Goal: Task Accomplishment & Management: Manage account settings

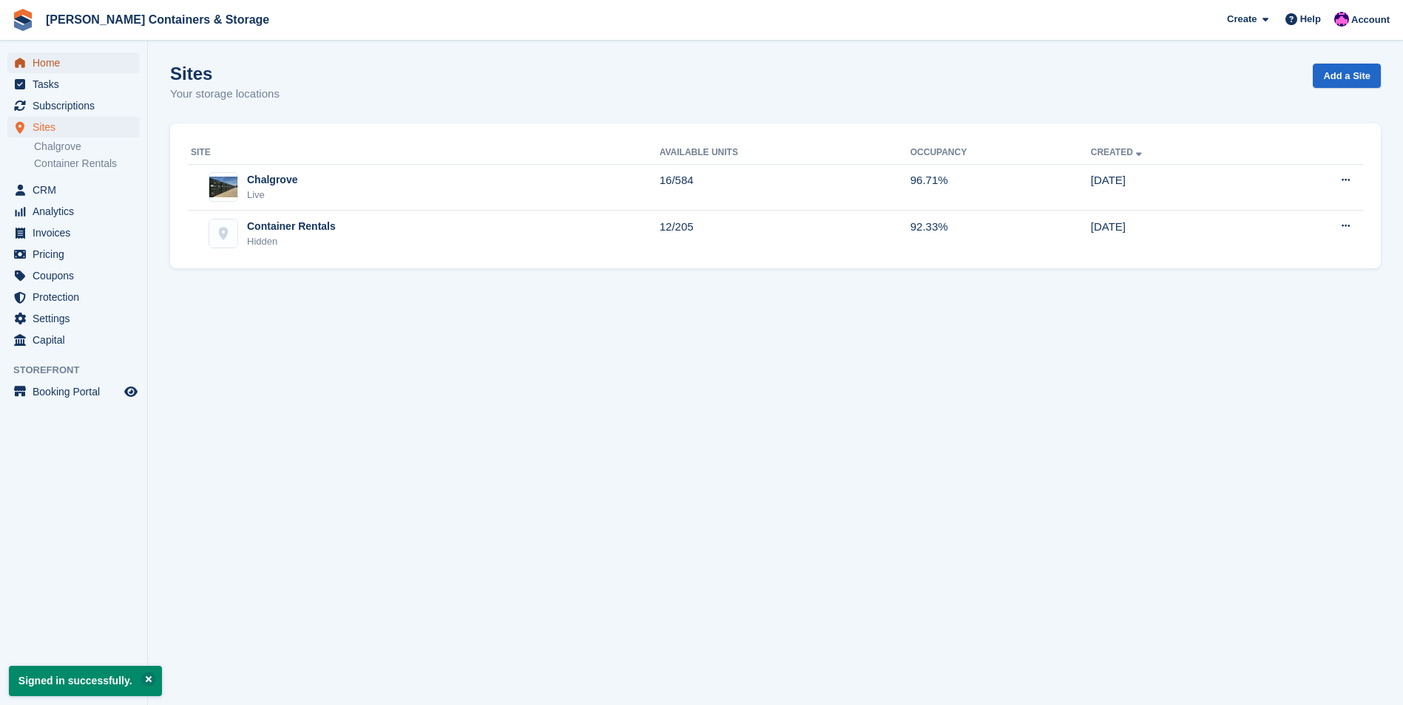
click at [95, 55] on span "Home" at bounding box center [77, 62] width 89 height 21
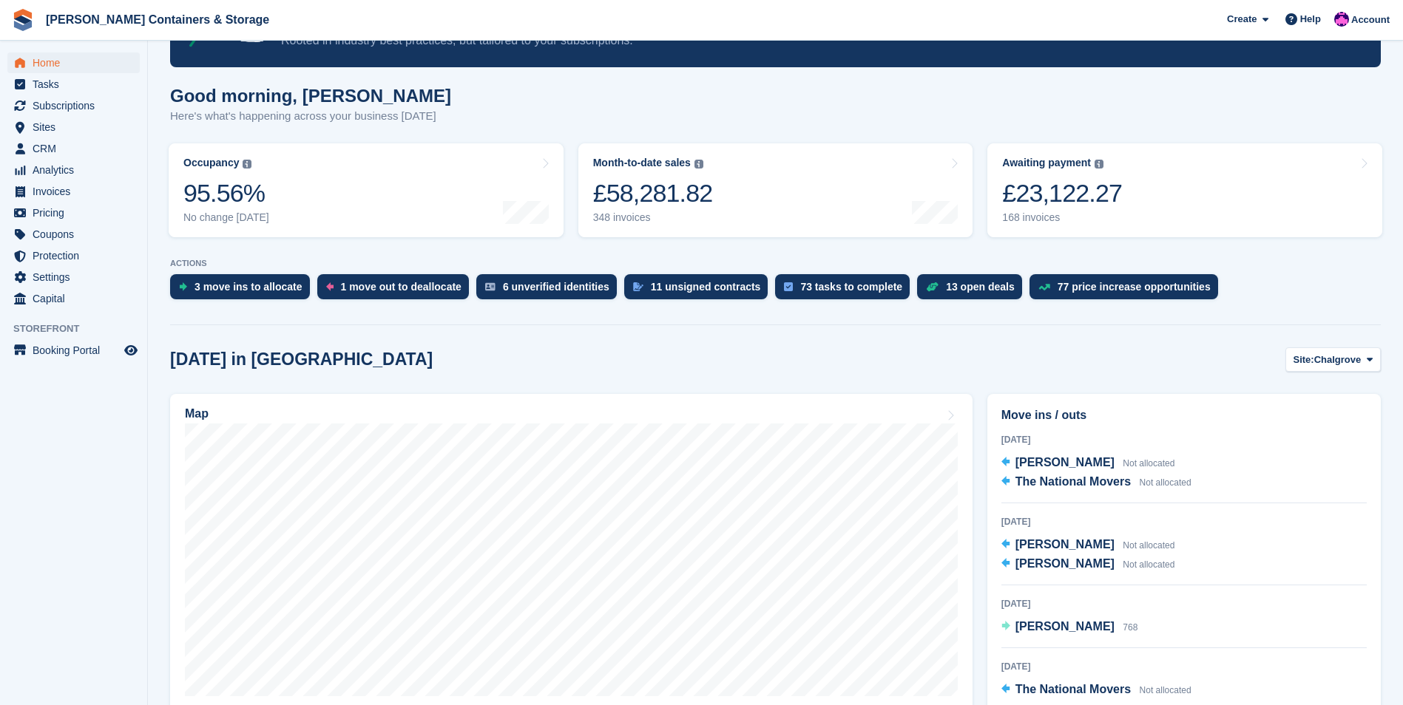
scroll to position [296, 0]
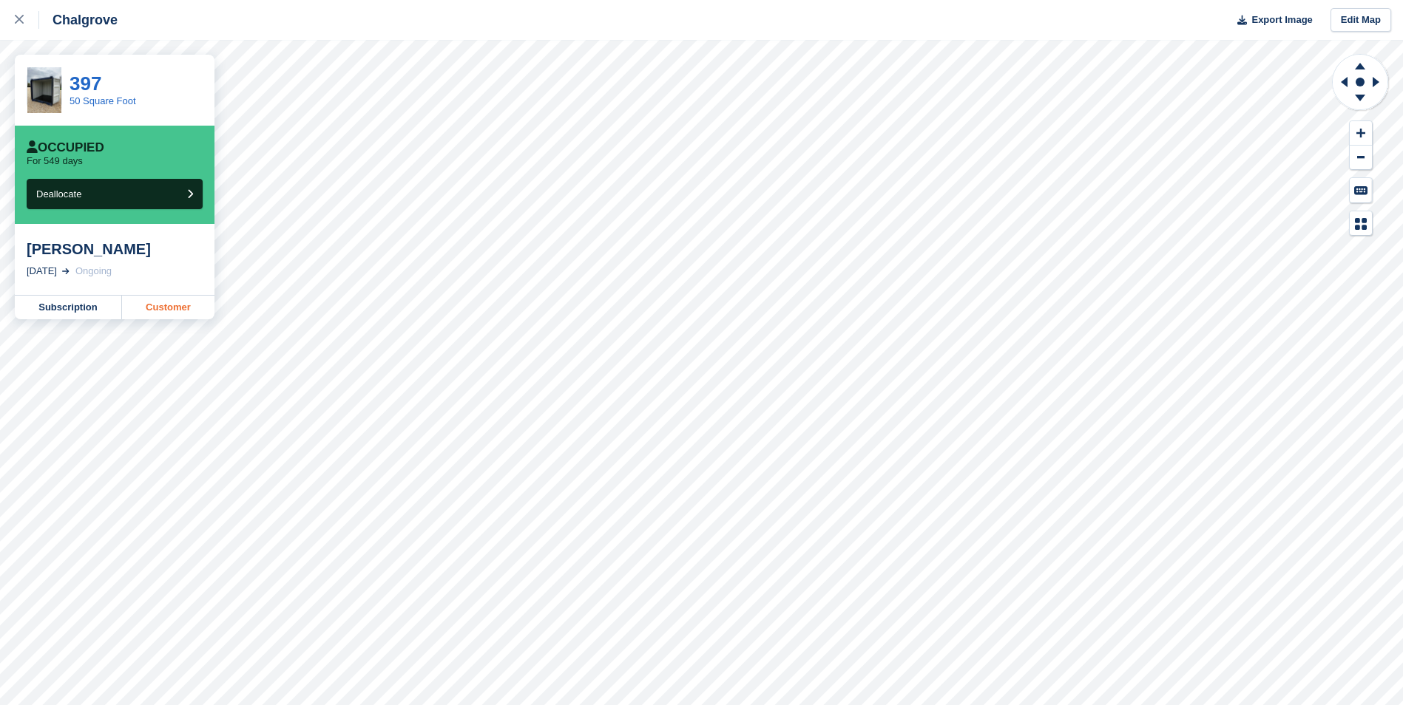
click at [189, 316] on link "Customer" at bounding box center [168, 308] width 92 height 24
click at [151, 313] on link "Customer" at bounding box center [168, 308] width 92 height 24
click at [23, 16] on icon at bounding box center [19, 19] width 9 height 9
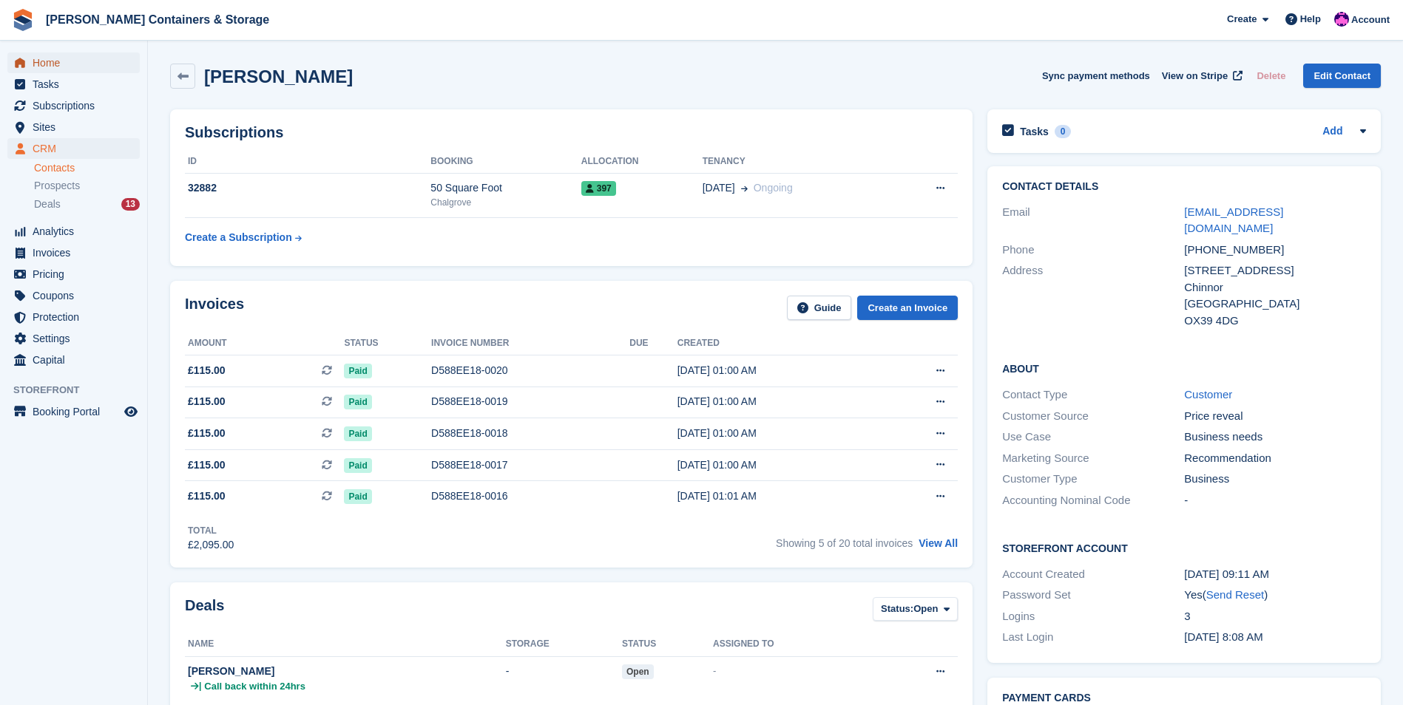
click at [95, 68] on span "Home" at bounding box center [77, 62] width 89 height 21
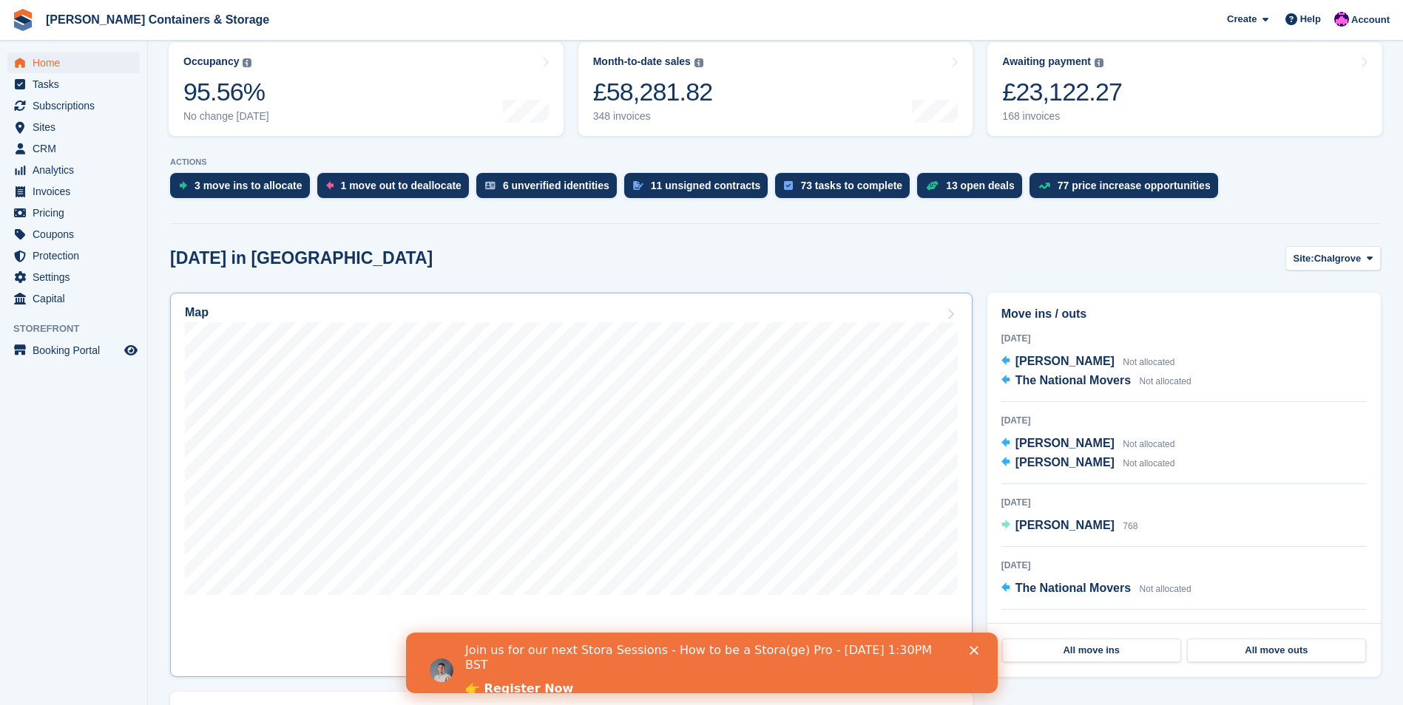
scroll to position [222, 0]
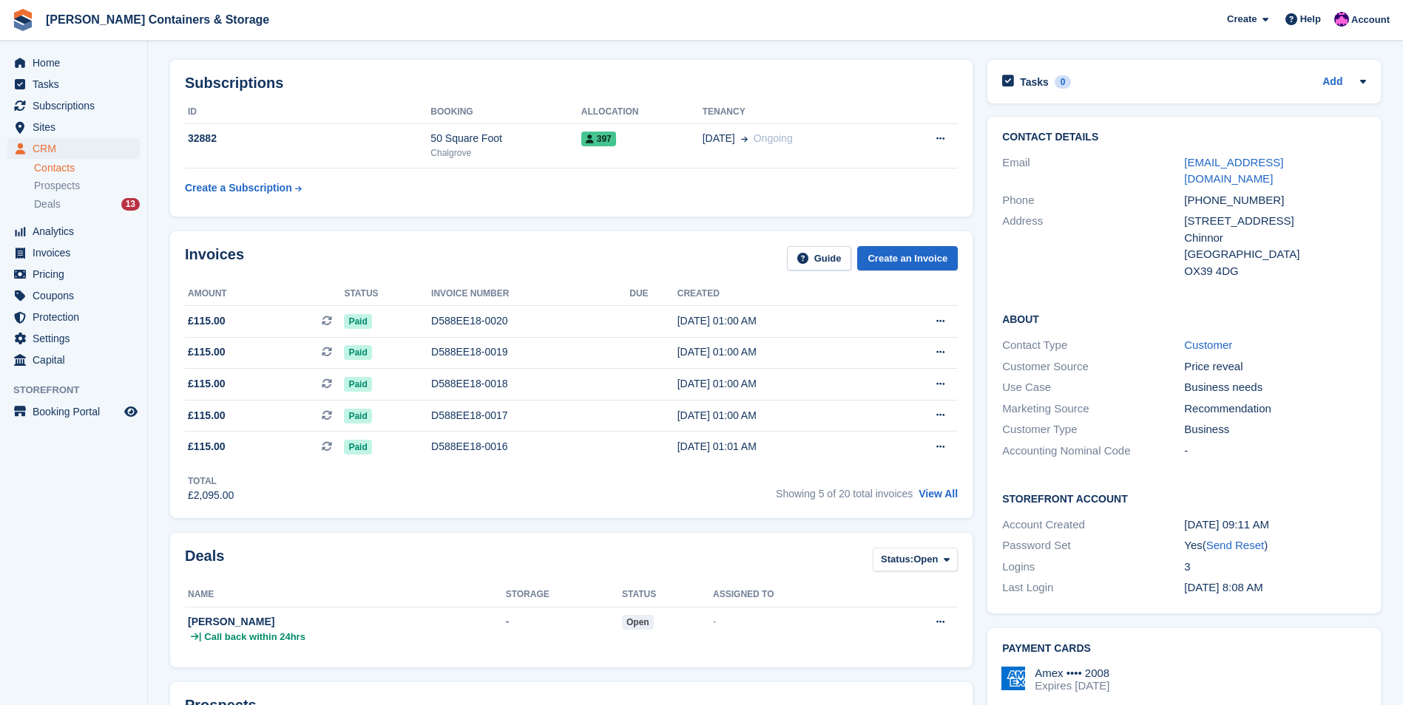
scroll to position [74, 0]
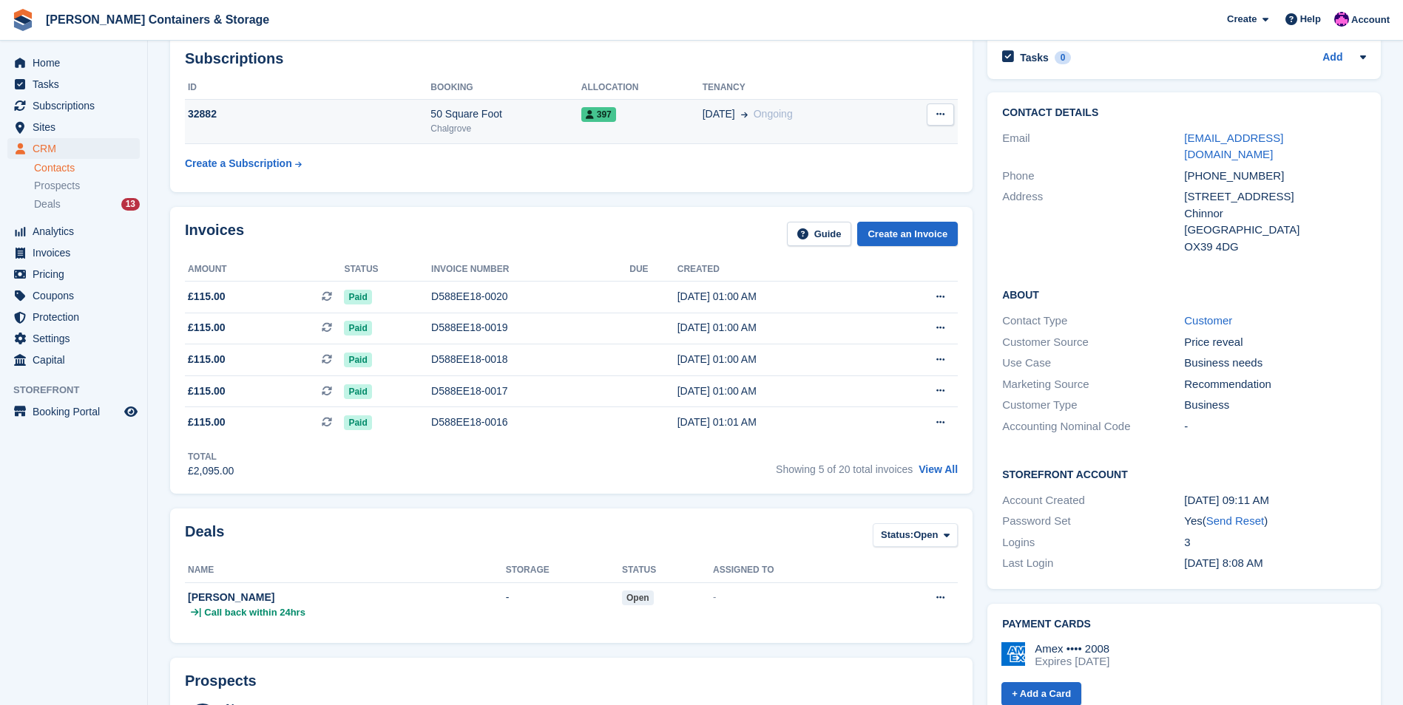
click at [466, 132] on div "Chalgrove" at bounding box center [505, 128] width 150 height 13
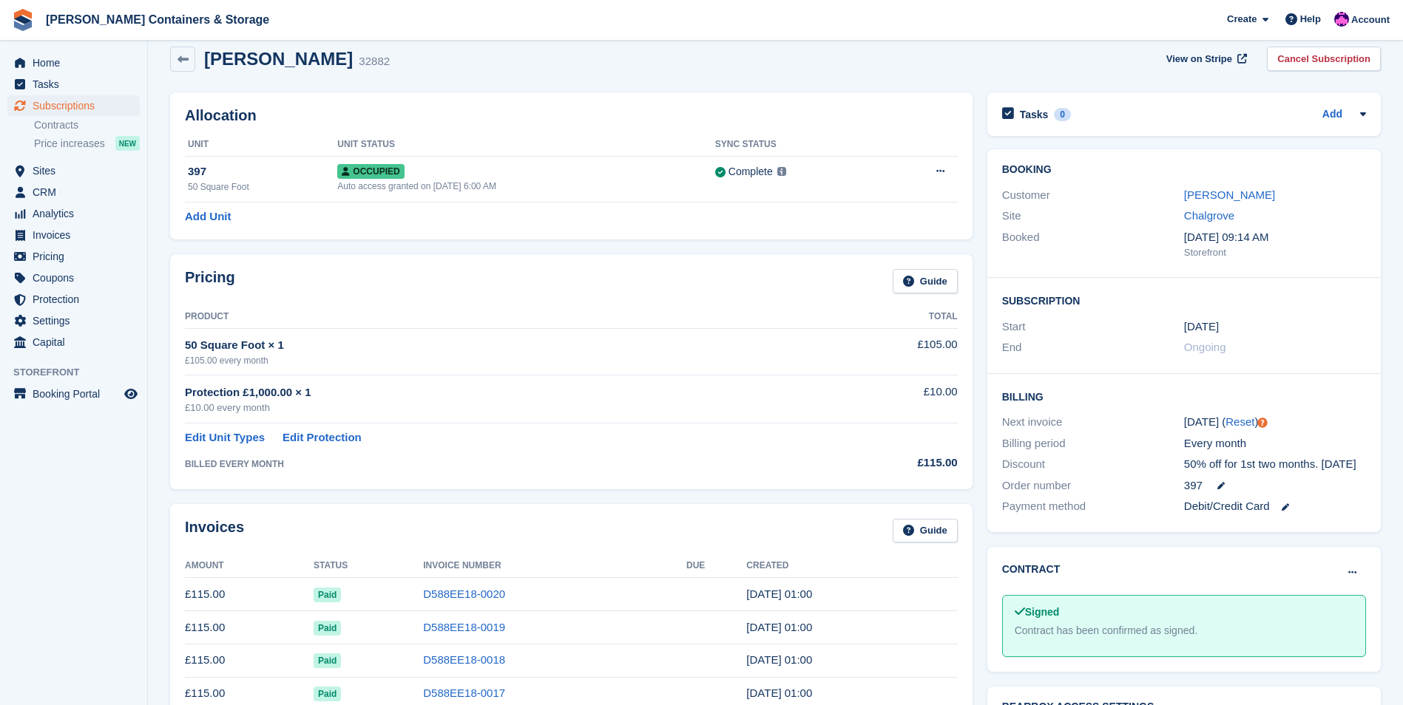
scroll to position [10, 0]
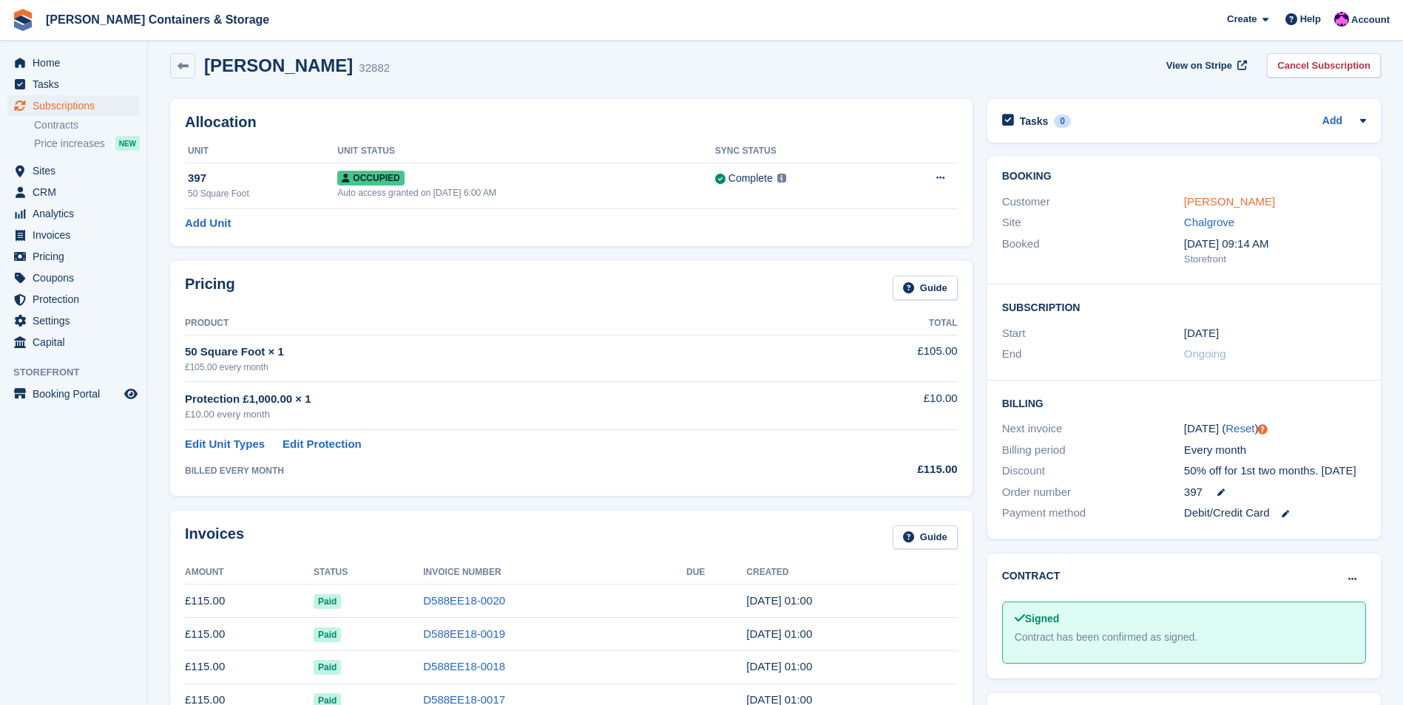
click at [1204, 198] on link "[PERSON_NAME]" at bounding box center [1229, 201] width 91 height 13
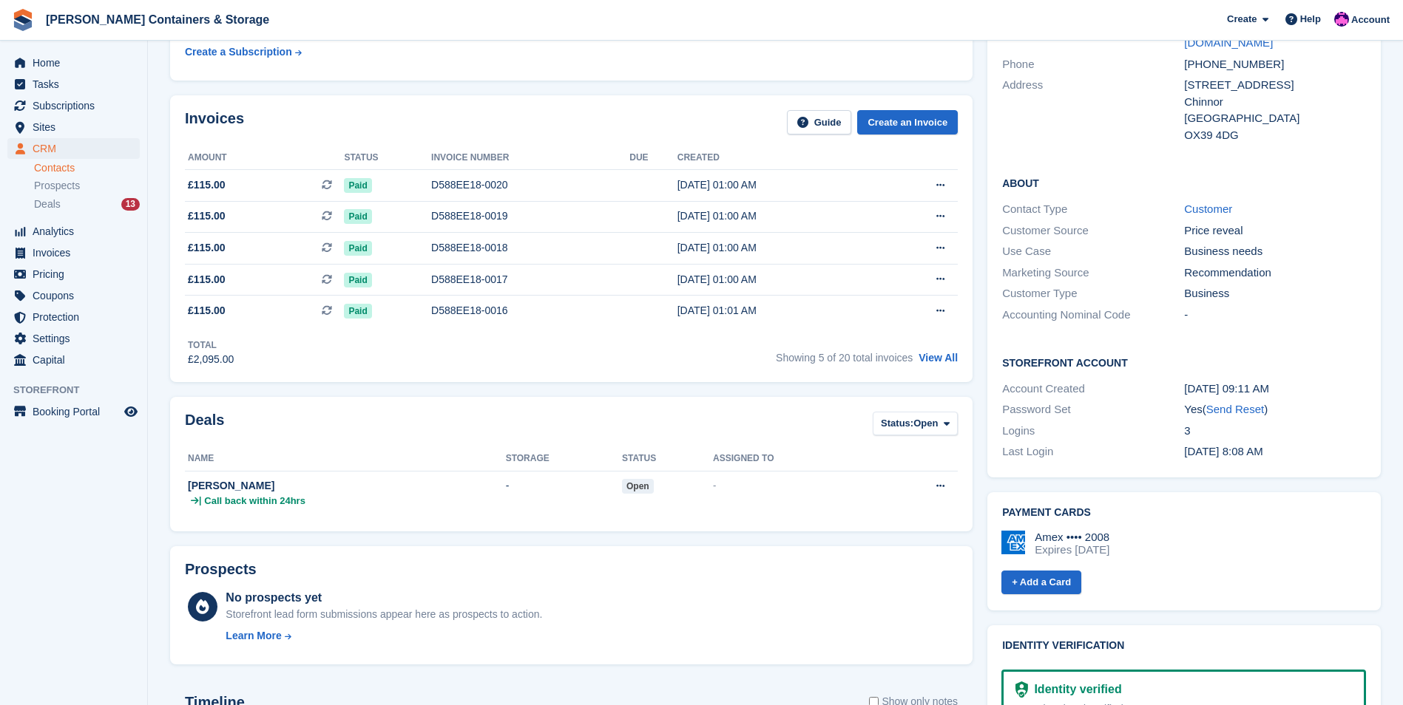
scroll to position [222, 0]
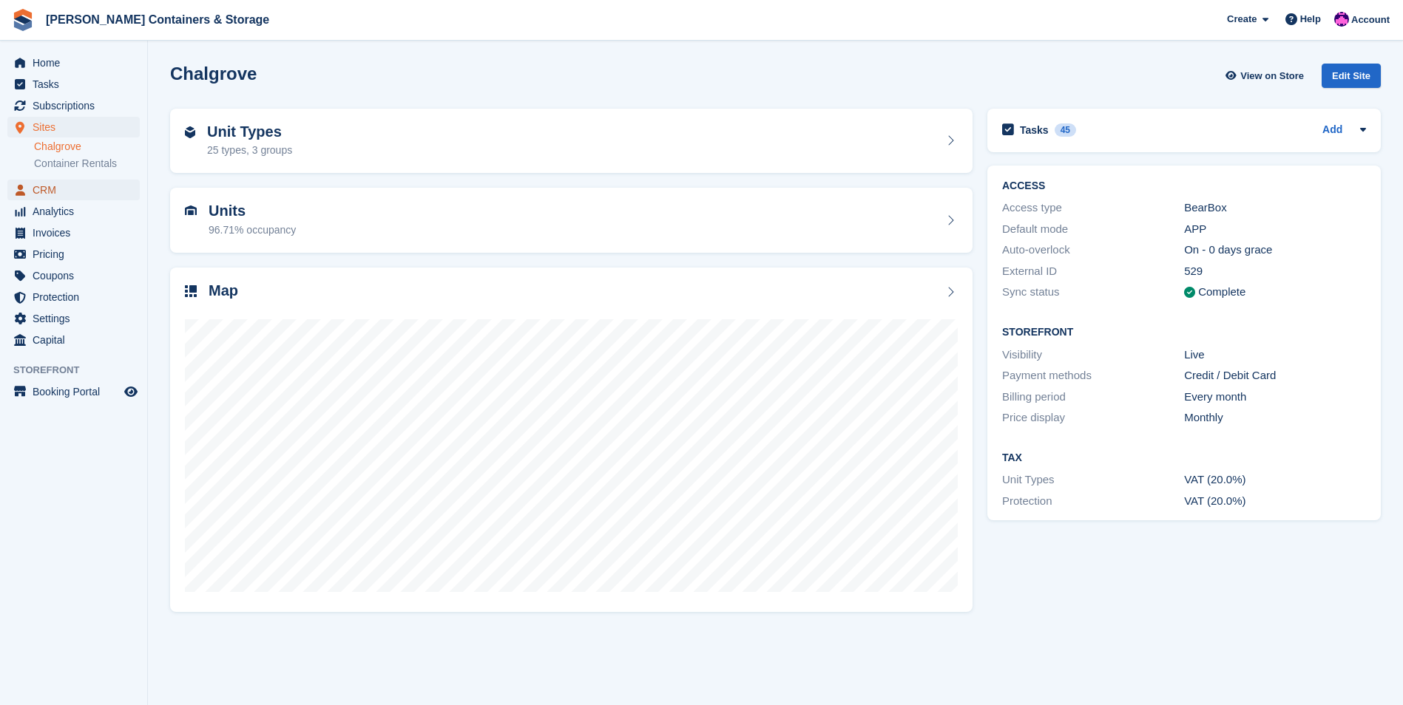
click at [63, 193] on span "CRM" at bounding box center [77, 190] width 89 height 21
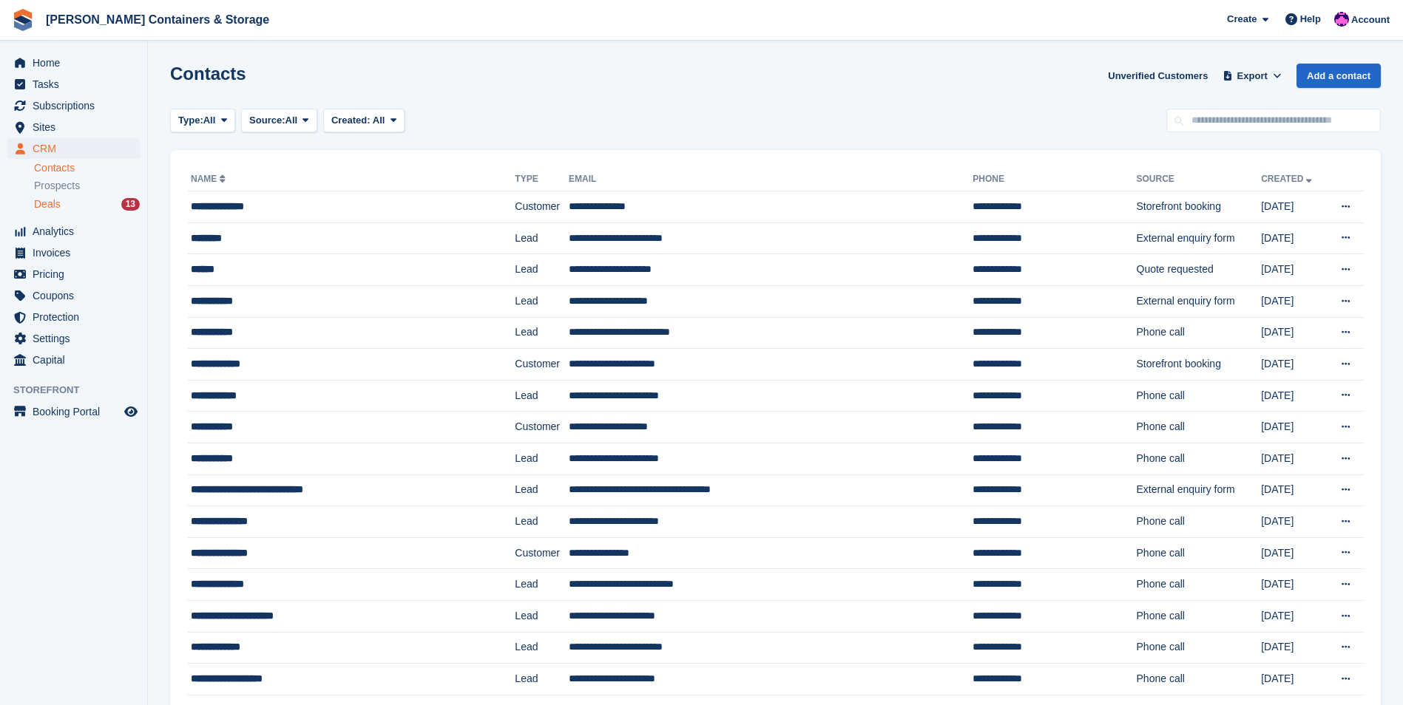
click at [101, 207] on div "Deals 13" at bounding box center [87, 204] width 106 height 14
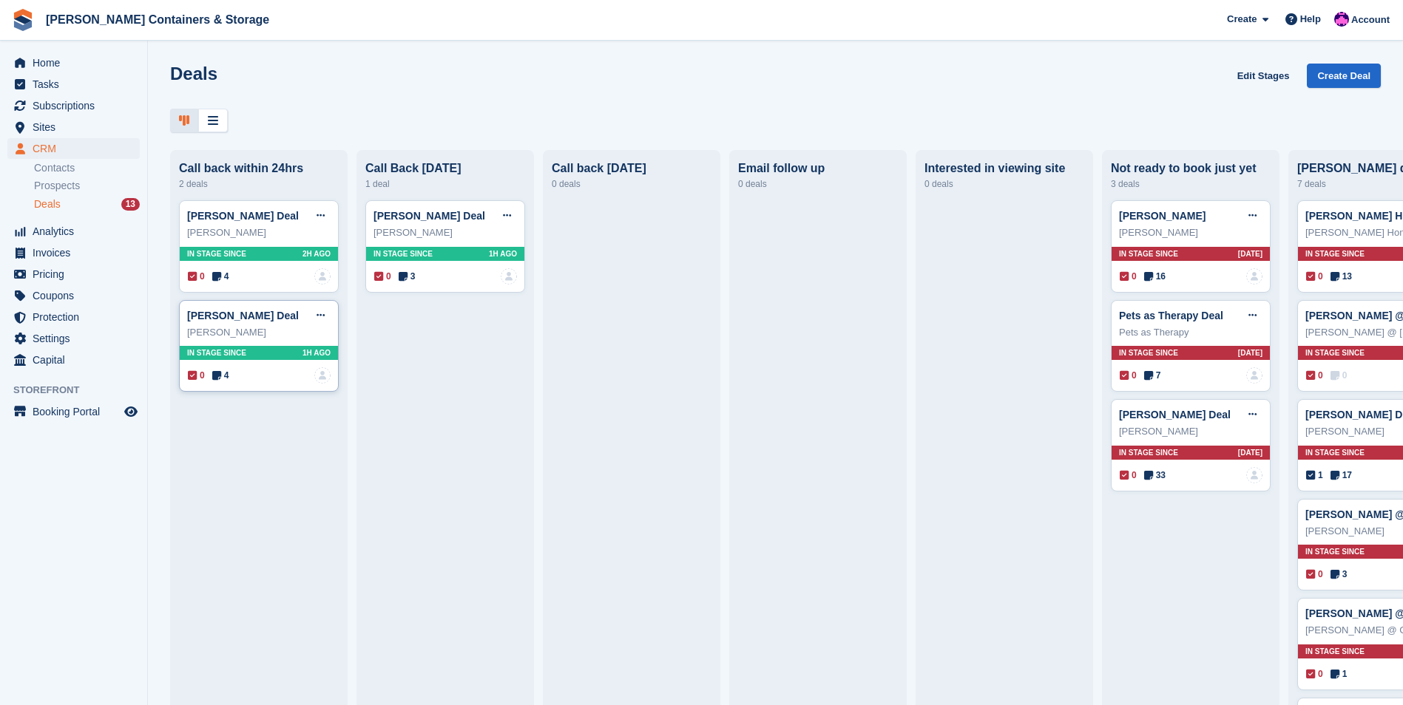
click at [228, 392] on div "[PERSON_NAME] Deal Edit deal [PERSON_NAME] as won [PERSON_NAME] as lost Delete …" at bounding box center [259, 346] width 160 height 92
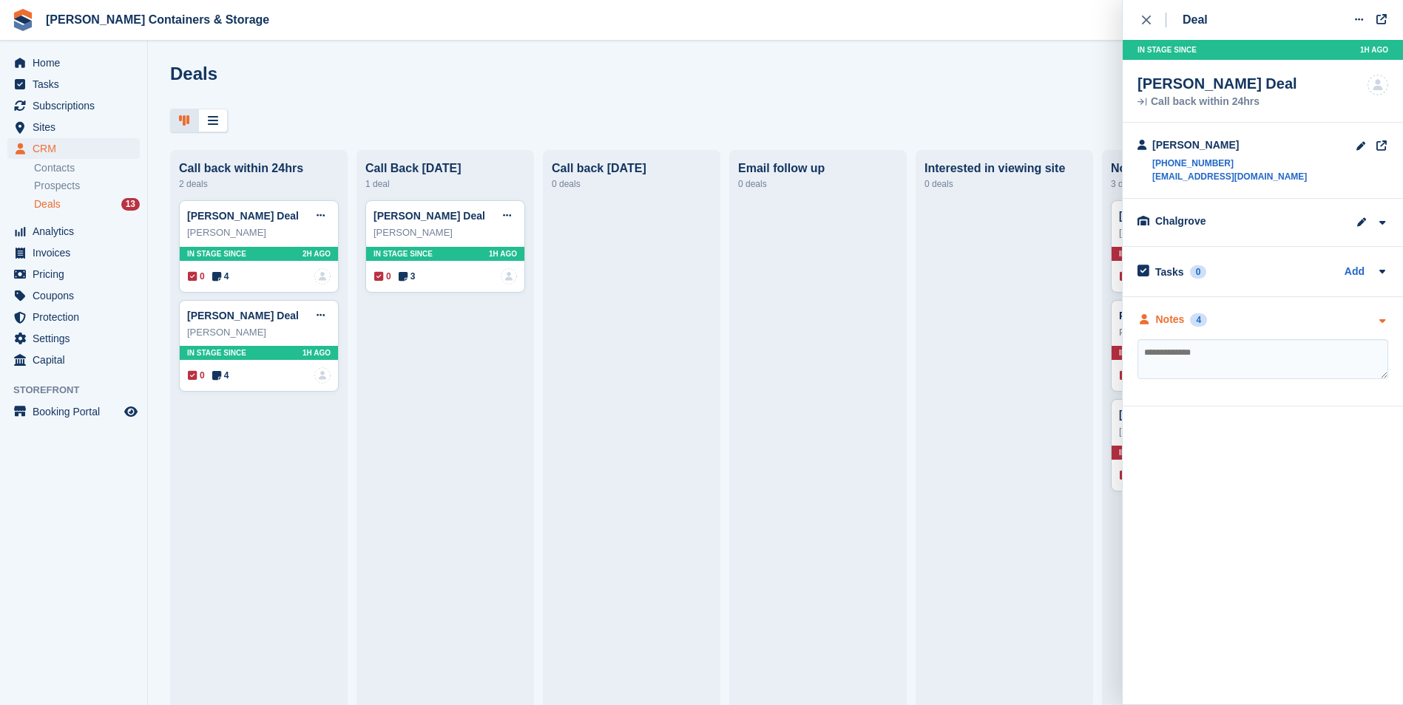
click at [1216, 316] on div "Notes 4" at bounding box center [1262, 320] width 251 height 16
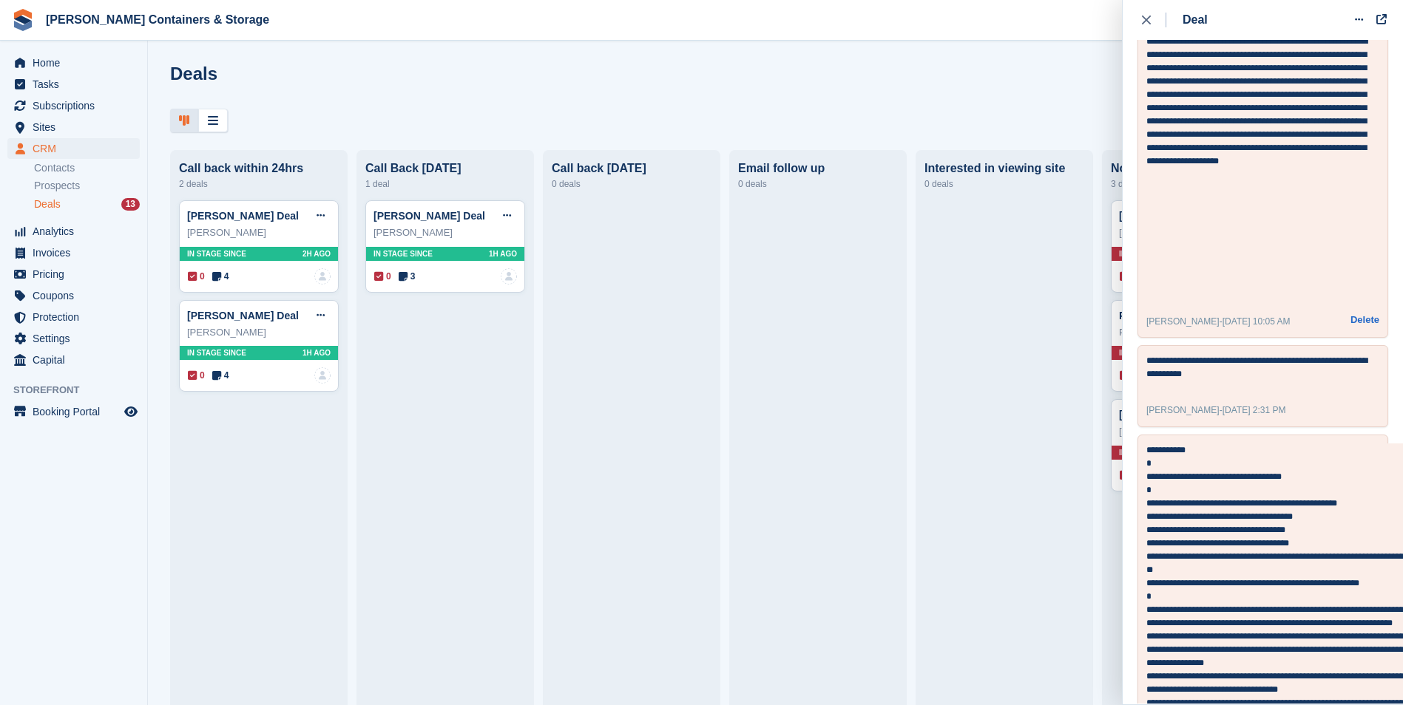
scroll to position [370, 0]
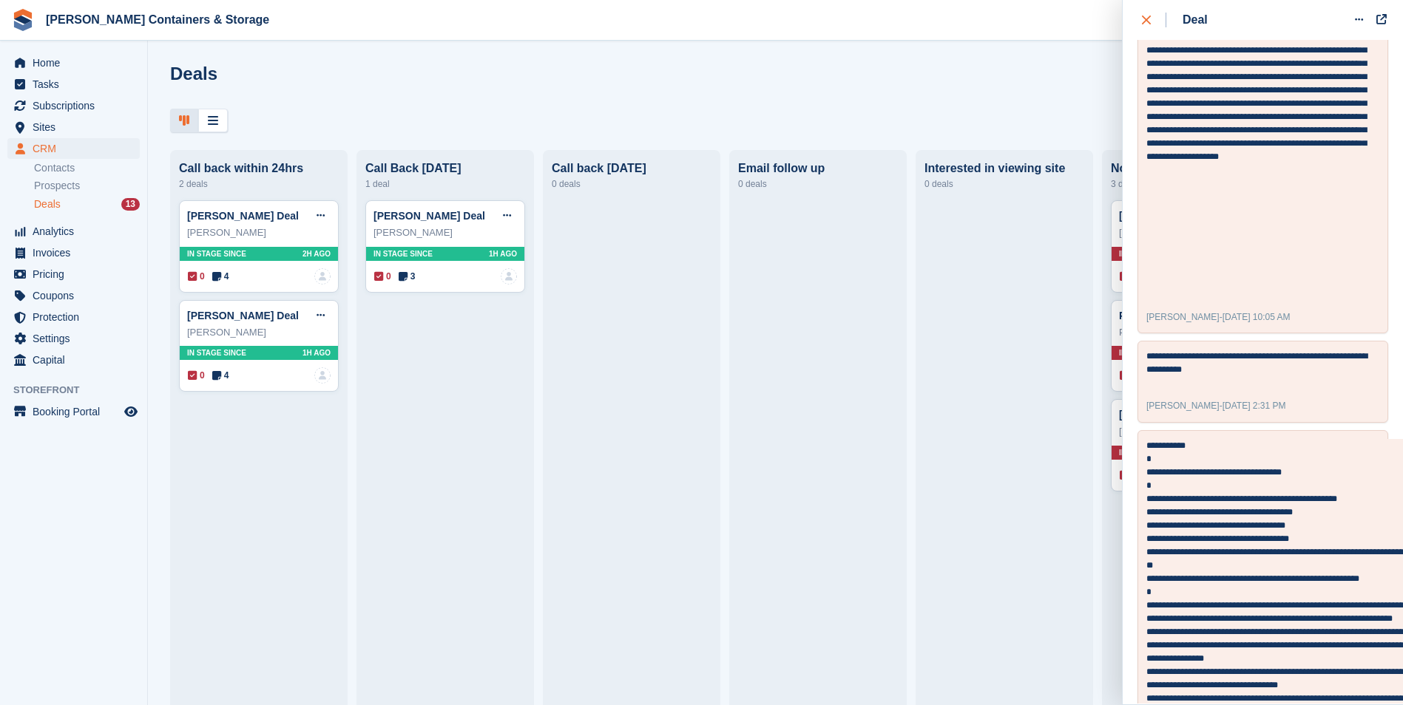
click at [1146, 28] on button "close" at bounding box center [1153, 20] width 33 height 40
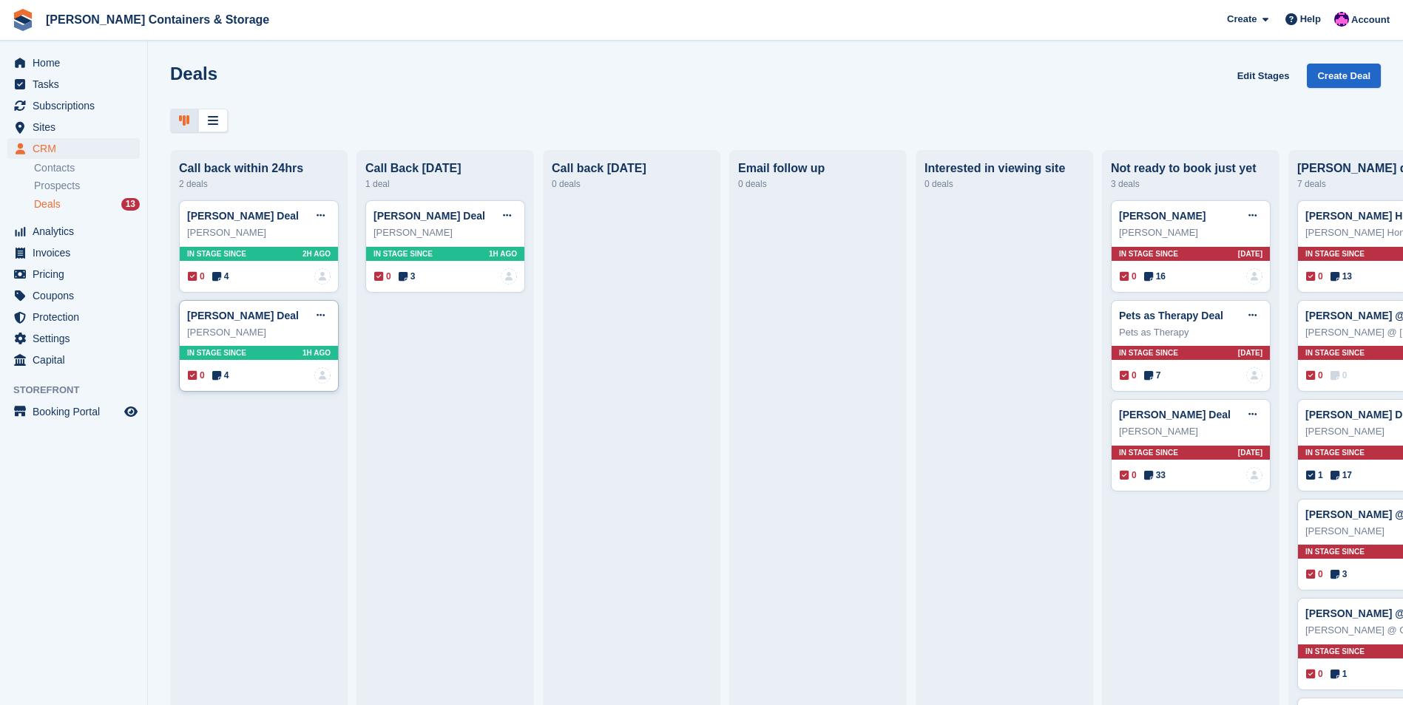
click at [217, 382] on span "4" at bounding box center [220, 375] width 17 height 13
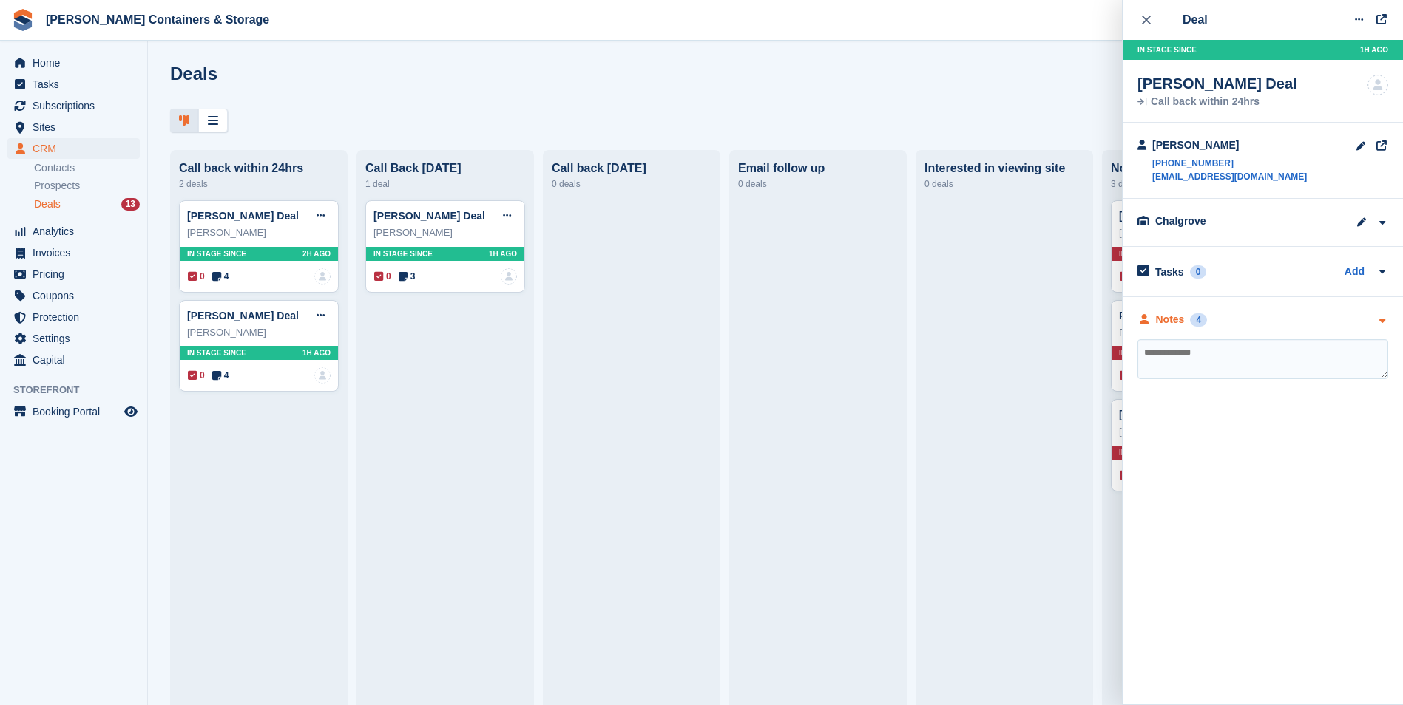
click at [1225, 324] on div "Notes 4" at bounding box center [1262, 320] width 251 height 16
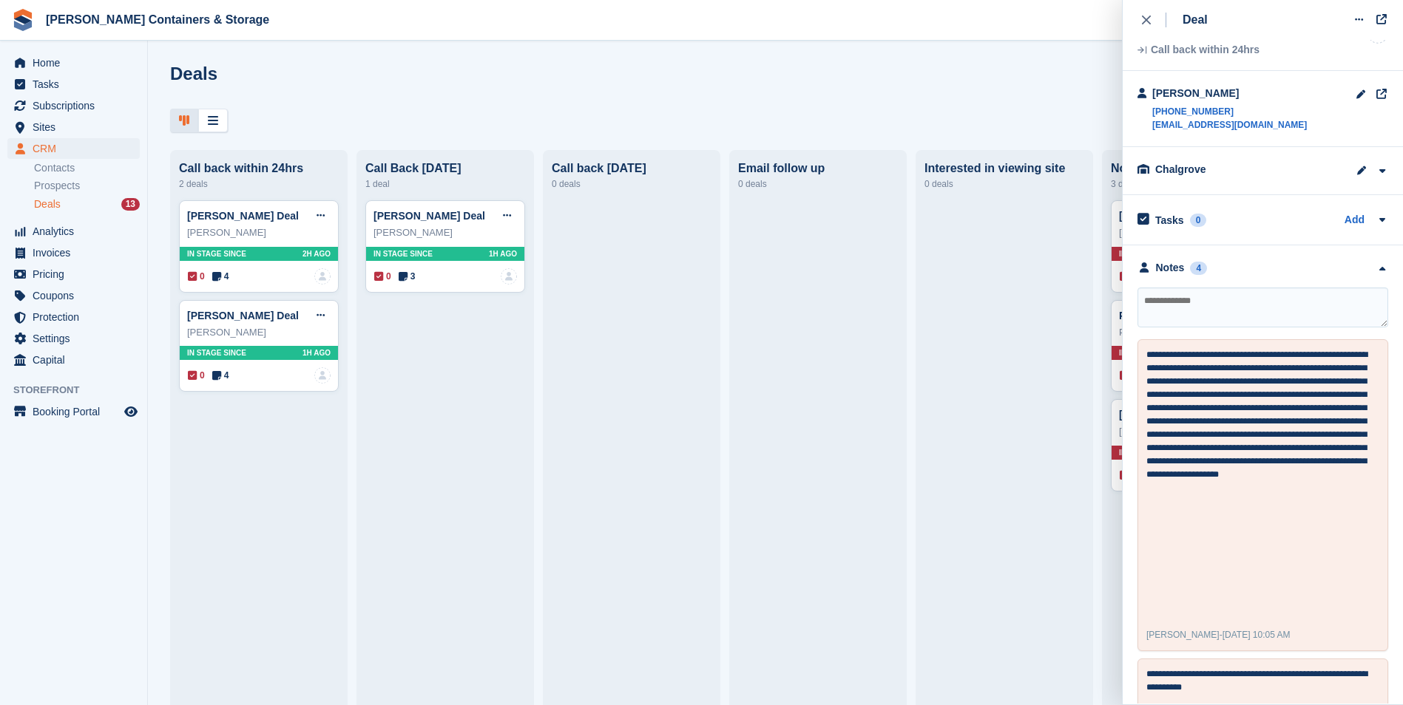
scroll to position [74, 0]
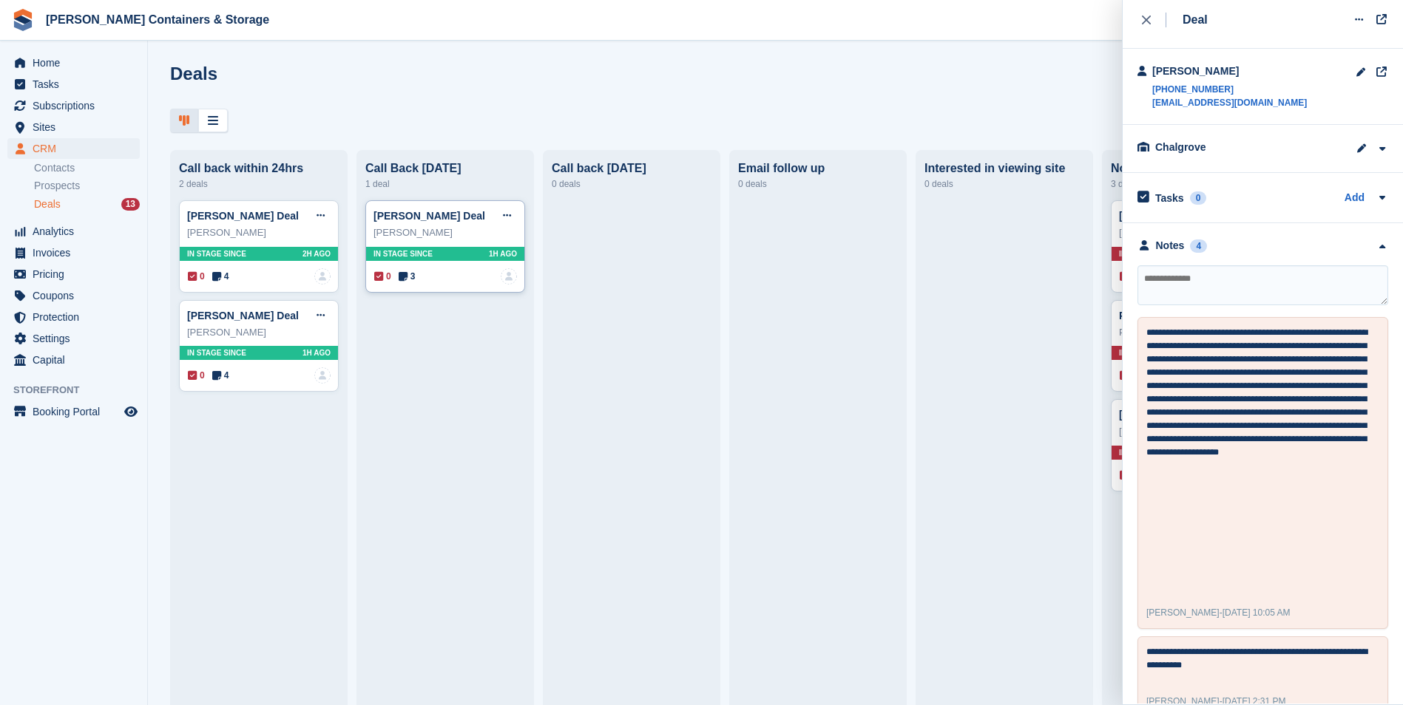
click at [411, 283] on span "3" at bounding box center [407, 276] width 17 height 13
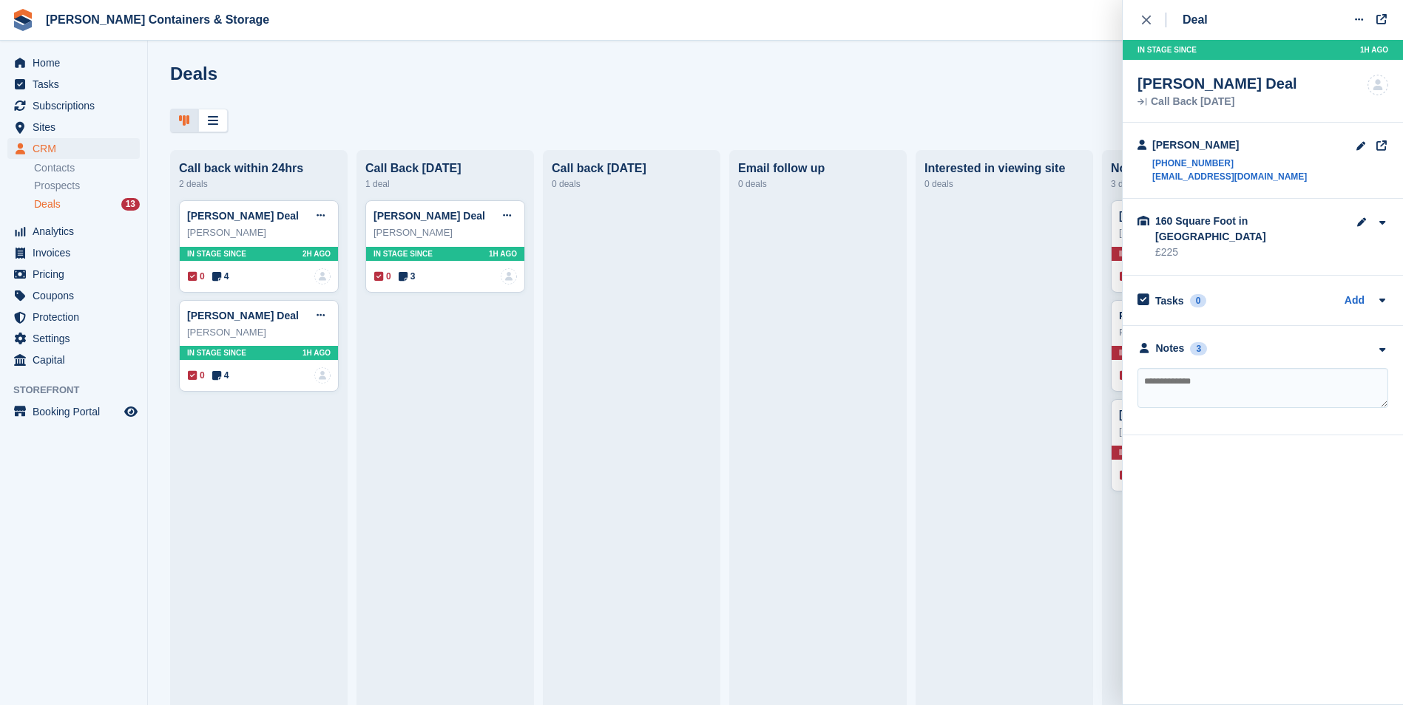
click at [1331, 342] on div "**********" at bounding box center [1262, 380] width 280 height 109
click at [1330, 341] on div "Notes 3" at bounding box center [1262, 349] width 251 height 16
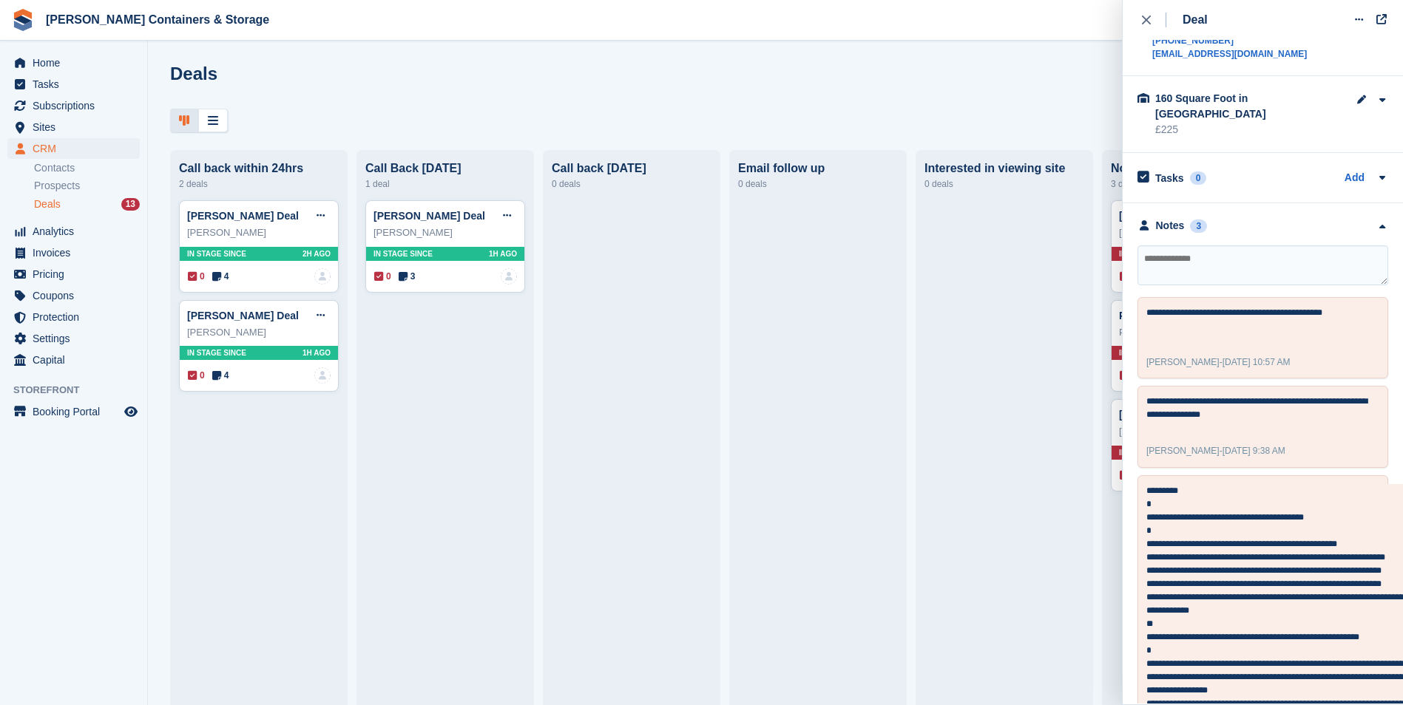
scroll to position [148, 0]
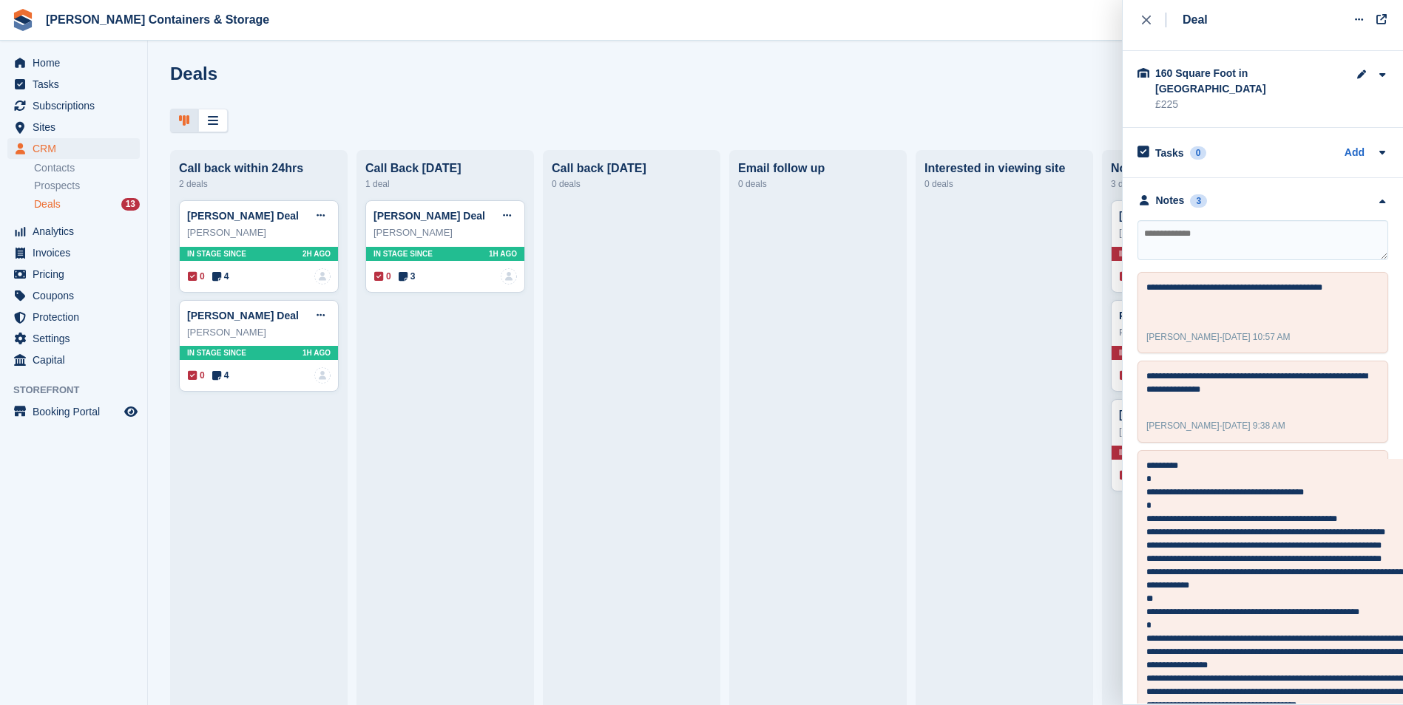
click at [1136, 21] on div "Deal Edit deal Mark as won Mark as lost Delete deal In stage since 1H AGO Sean …" at bounding box center [1262, 352] width 280 height 704
click at [1150, 26] on div "close" at bounding box center [1154, 20] width 24 height 15
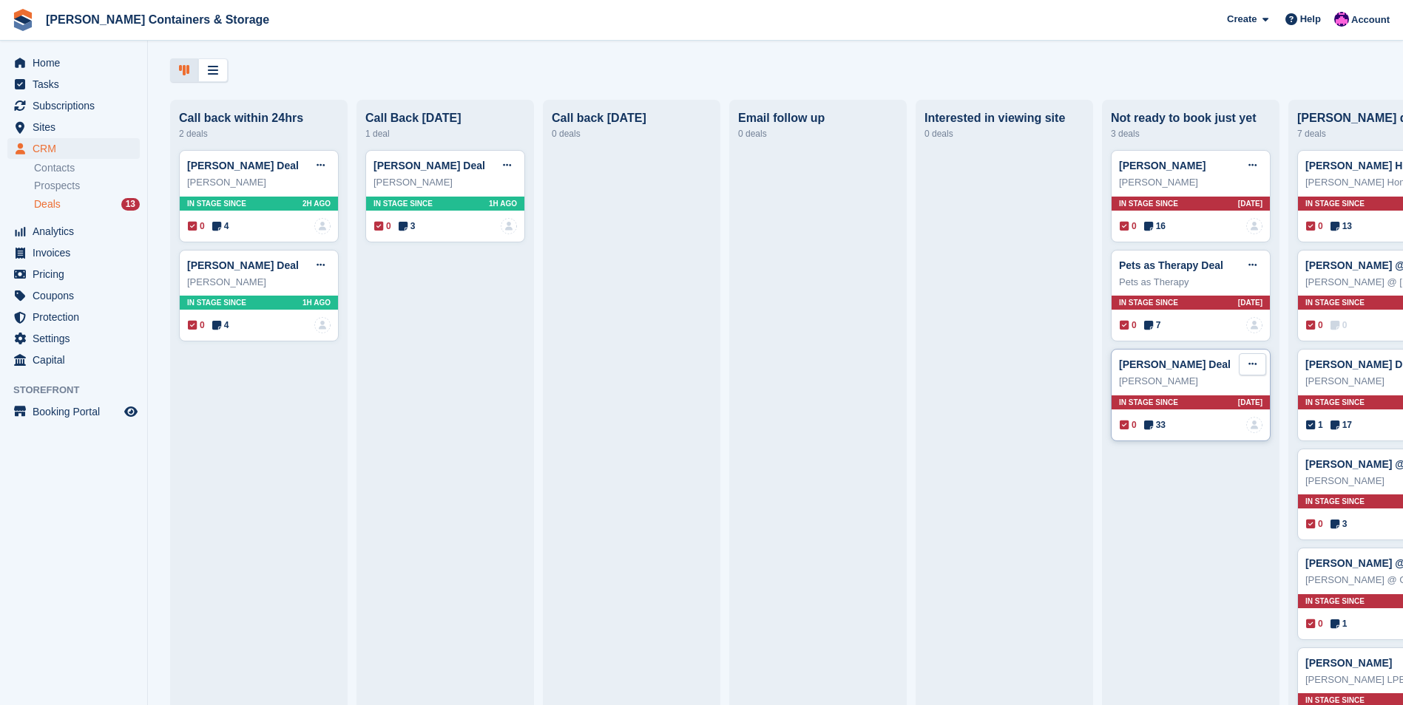
scroll to position [74, 0]
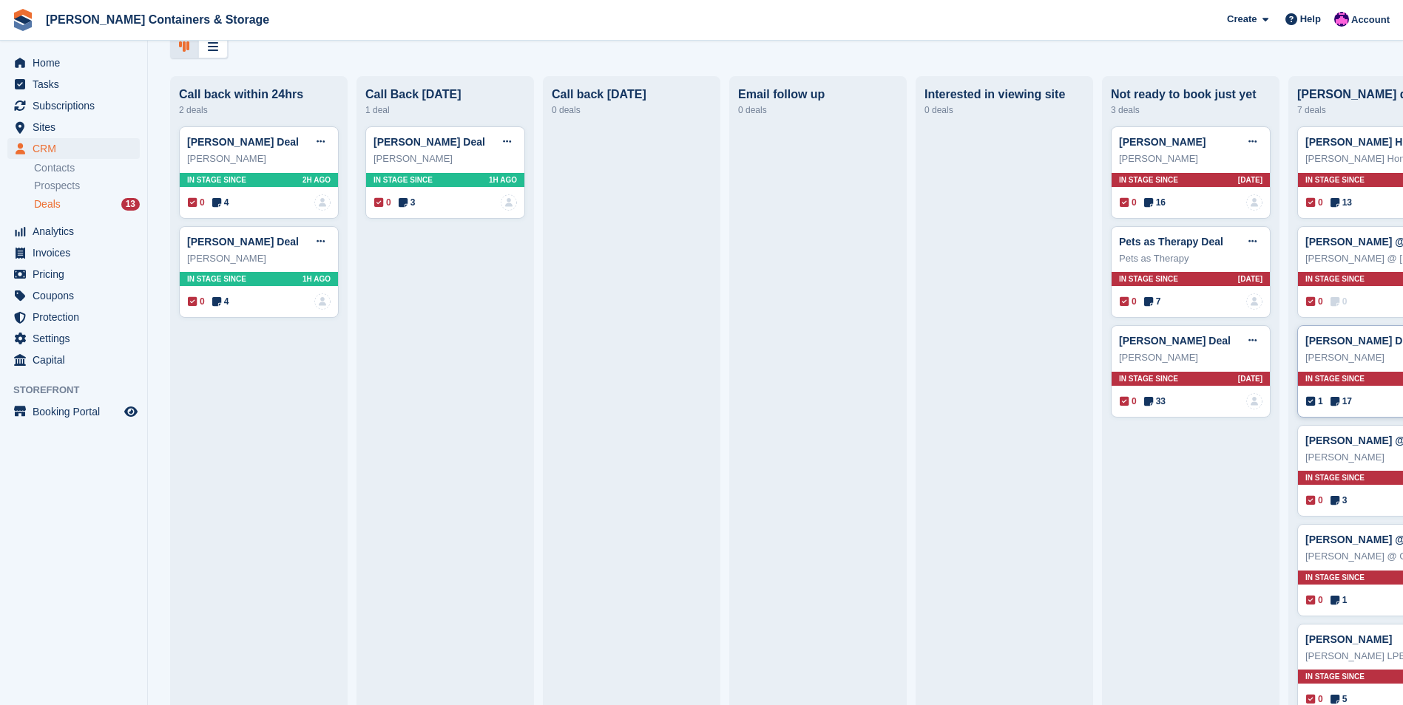
click at [1350, 402] on div "1 17 Assigned to Adam Greenhalgh" at bounding box center [1377, 401] width 143 height 16
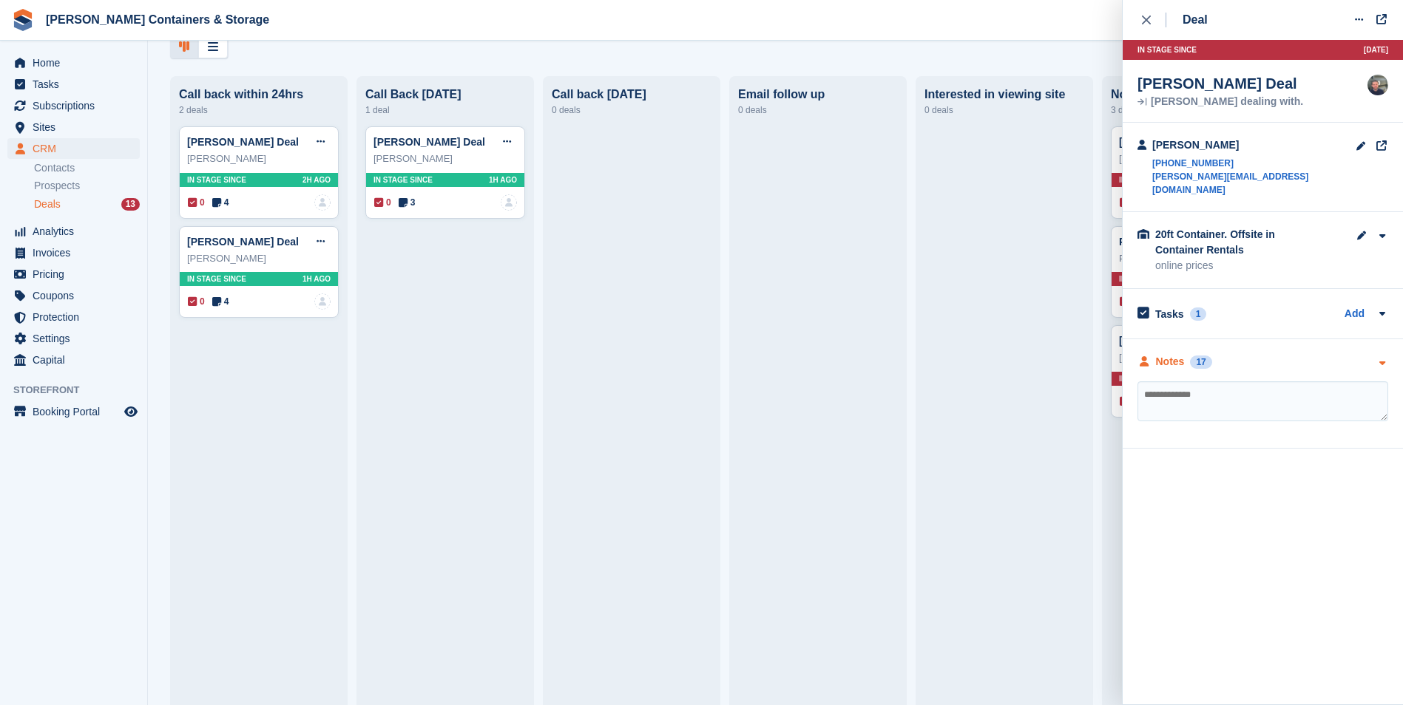
click at [1283, 354] on div "Notes 17" at bounding box center [1262, 362] width 251 height 16
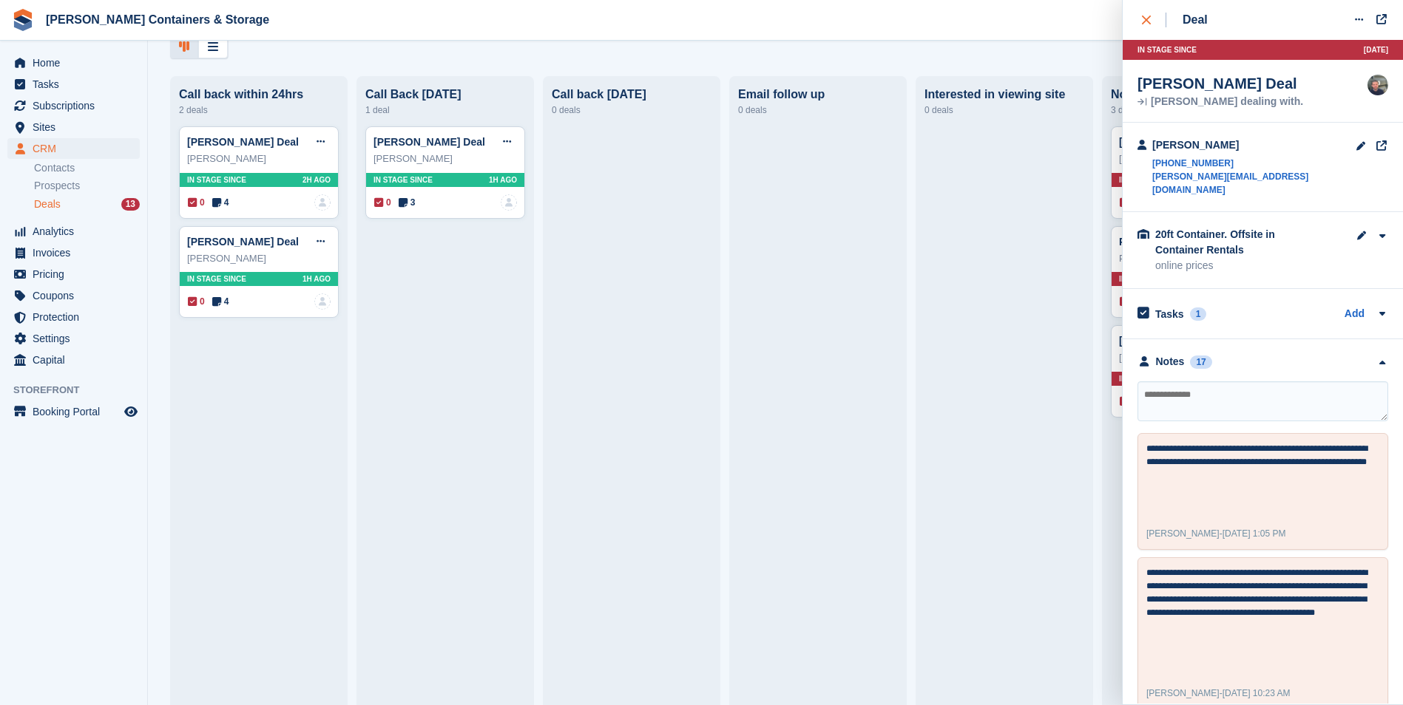
click at [1142, 27] on div "close" at bounding box center [1154, 20] width 24 height 15
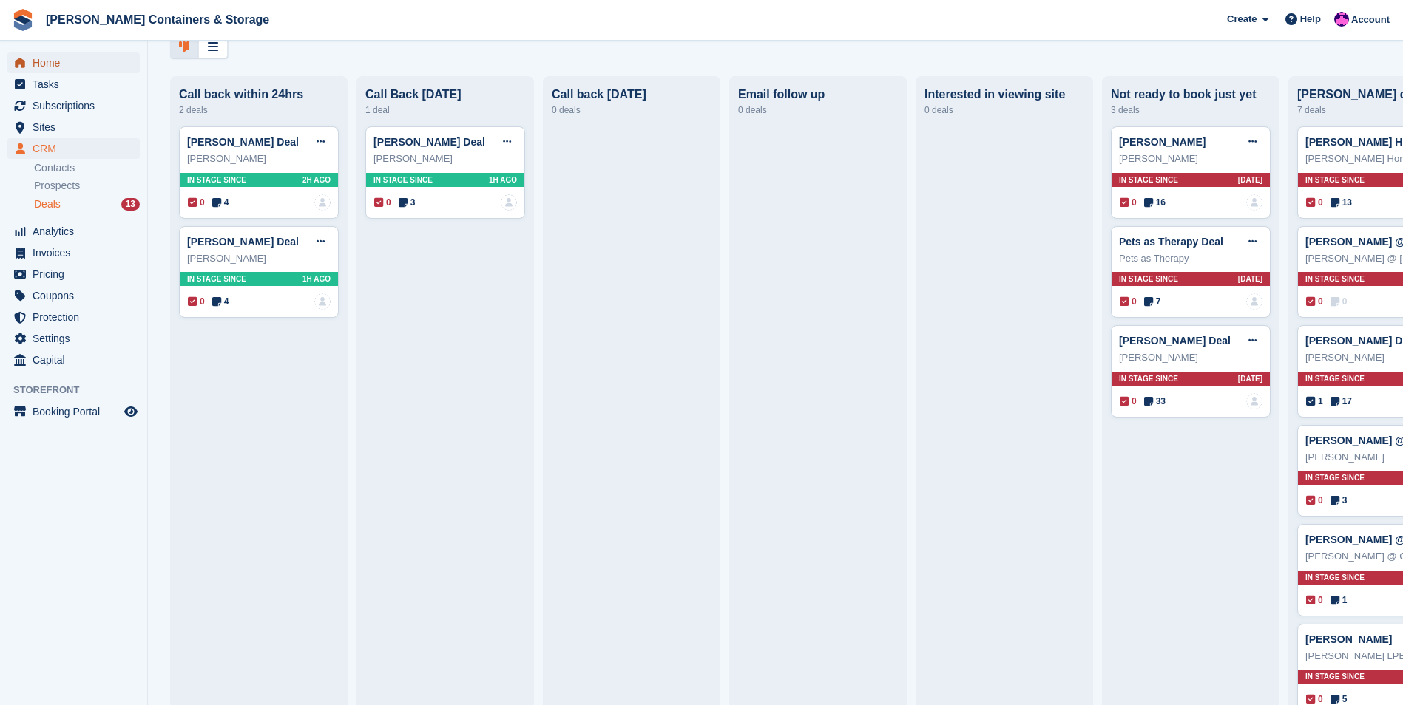
click at [91, 62] on span "Home" at bounding box center [77, 62] width 89 height 21
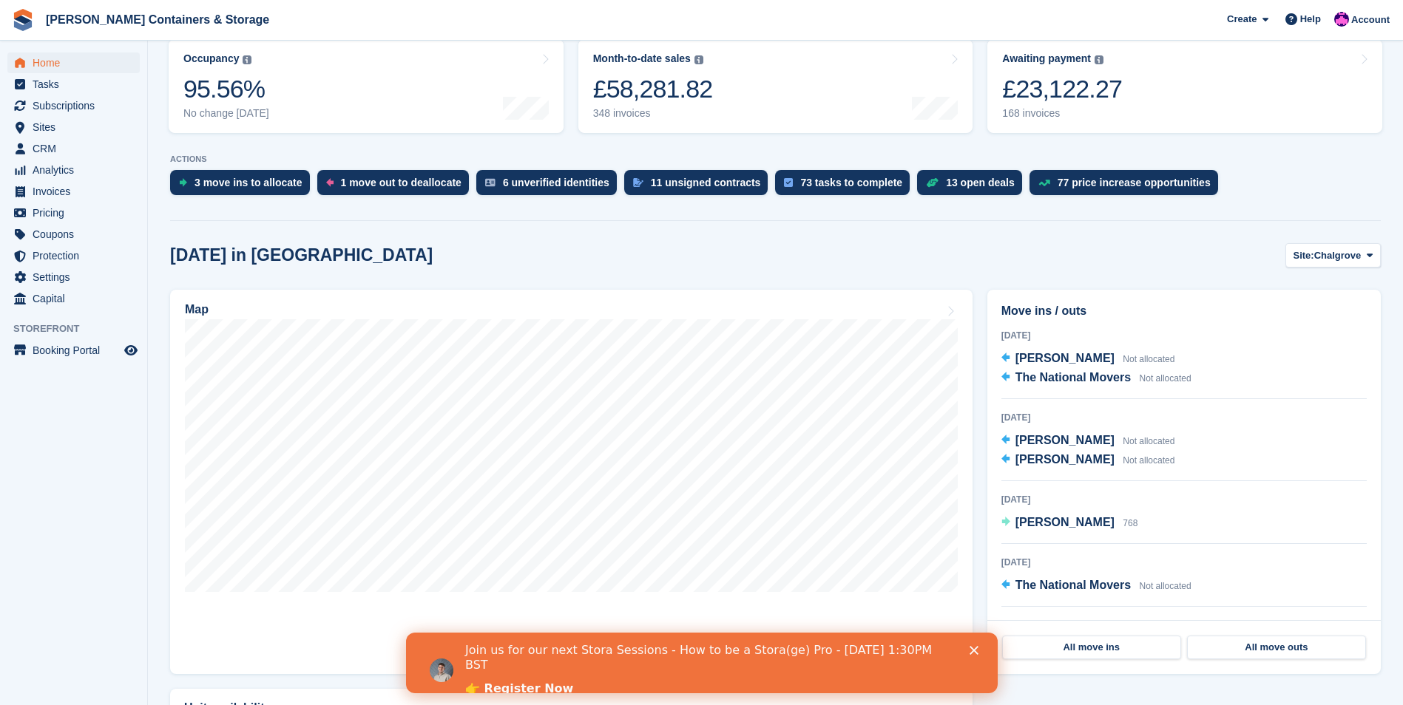
scroll to position [222, 0]
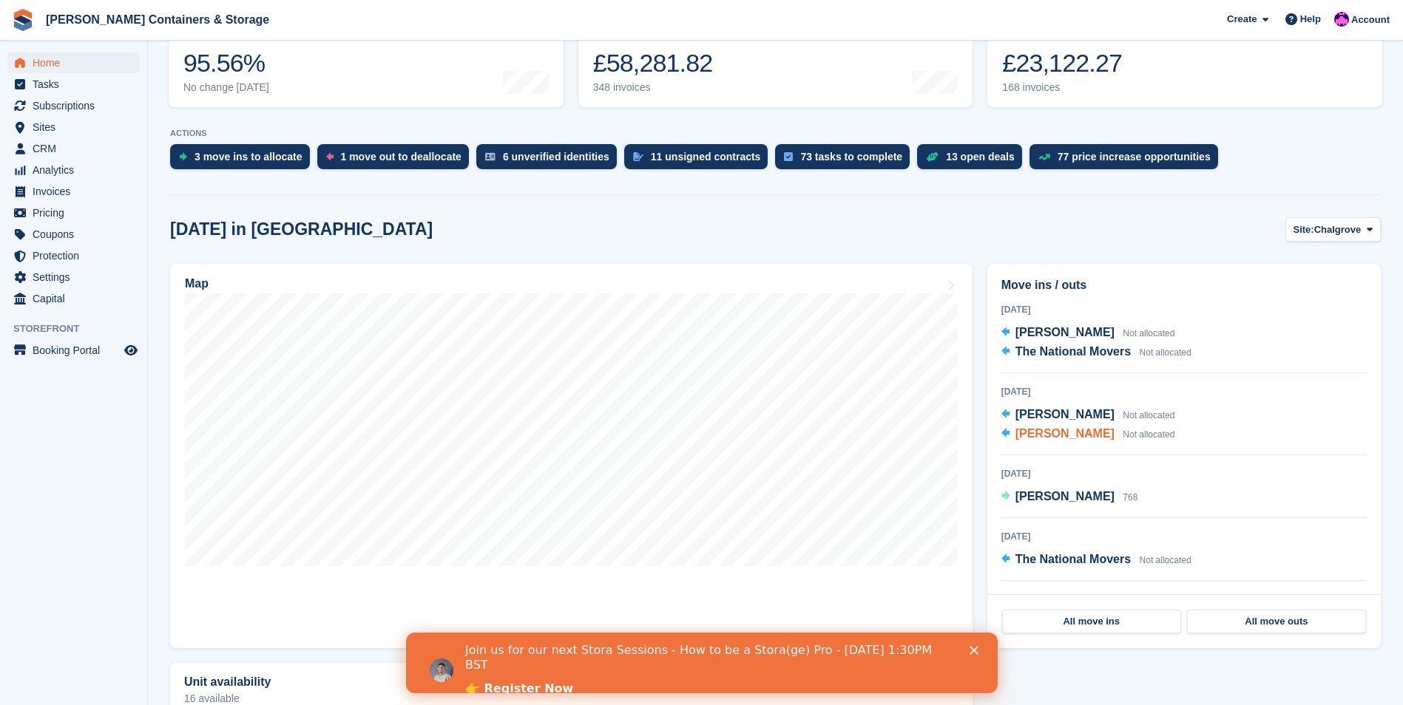
click at [1039, 436] on span "[PERSON_NAME]" at bounding box center [1064, 433] width 99 height 13
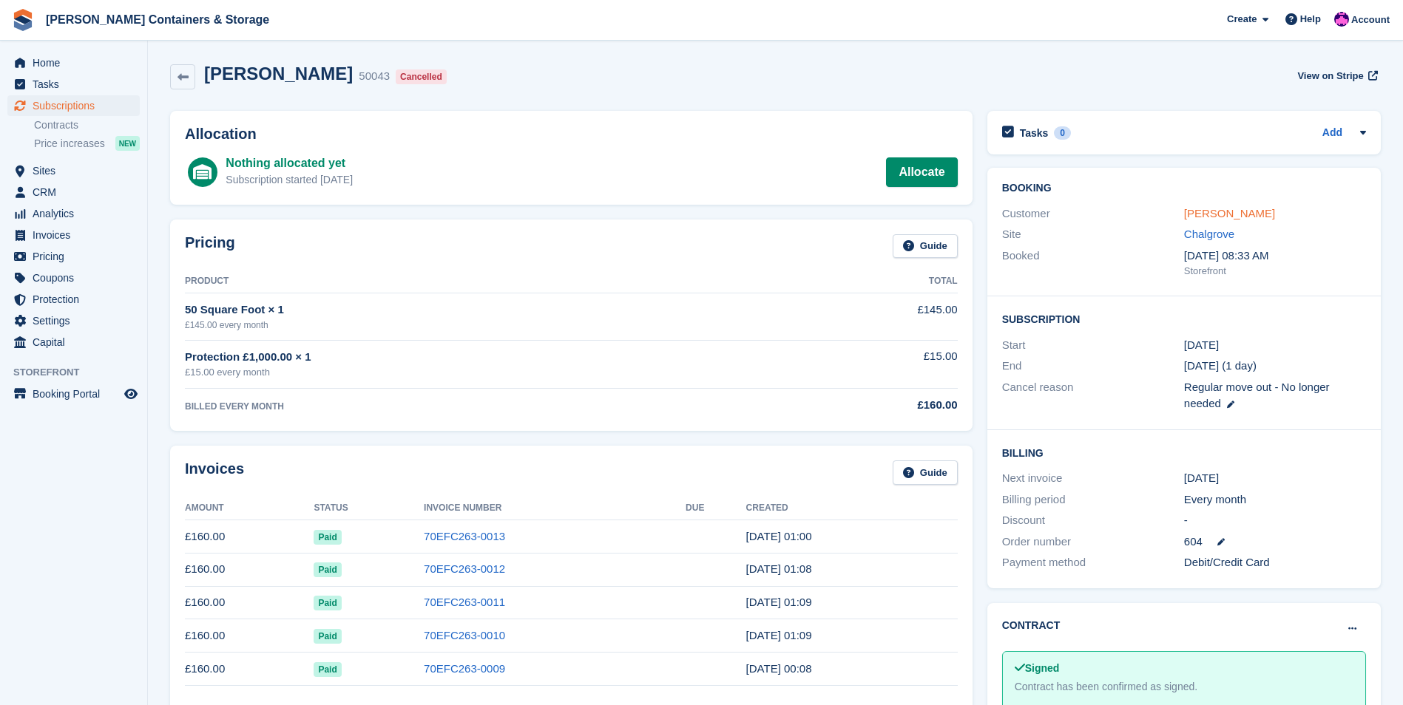
click at [1197, 211] on link "[PERSON_NAME]" at bounding box center [1229, 213] width 91 height 13
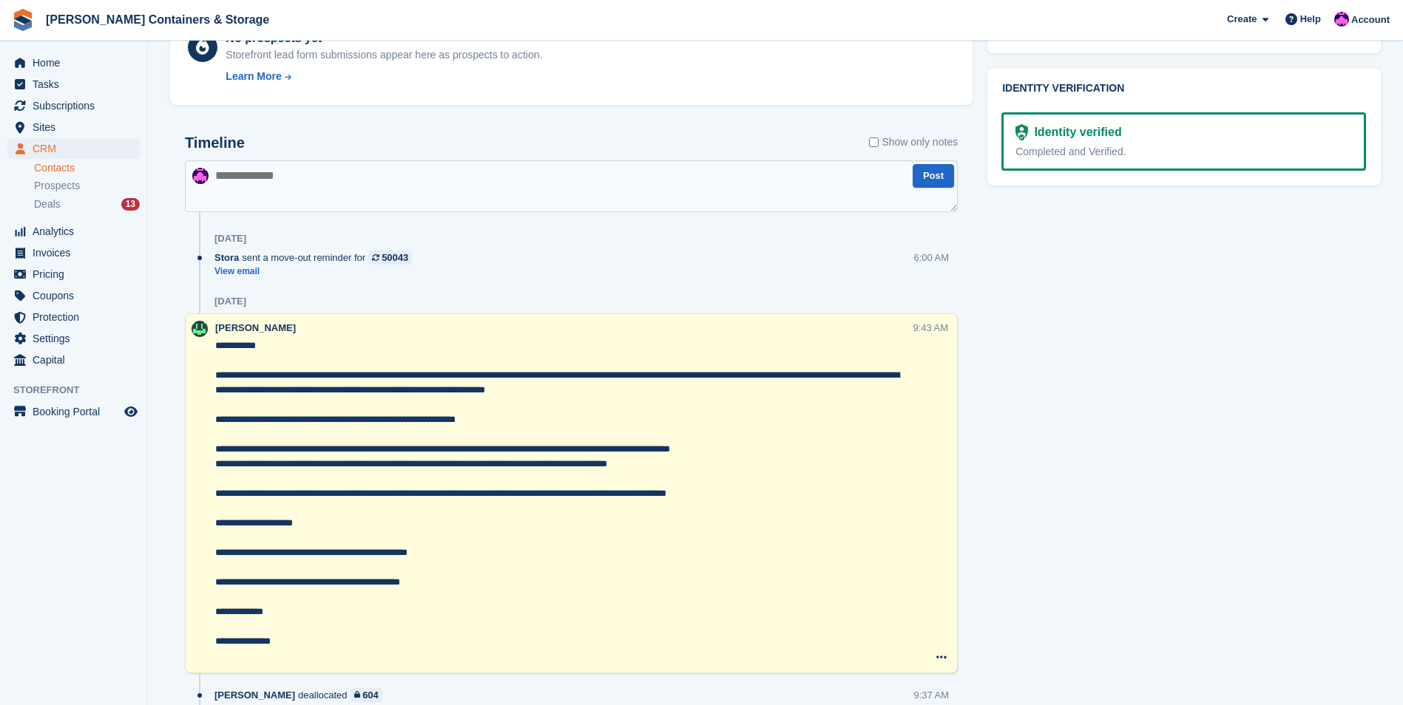
scroll to position [1257, 0]
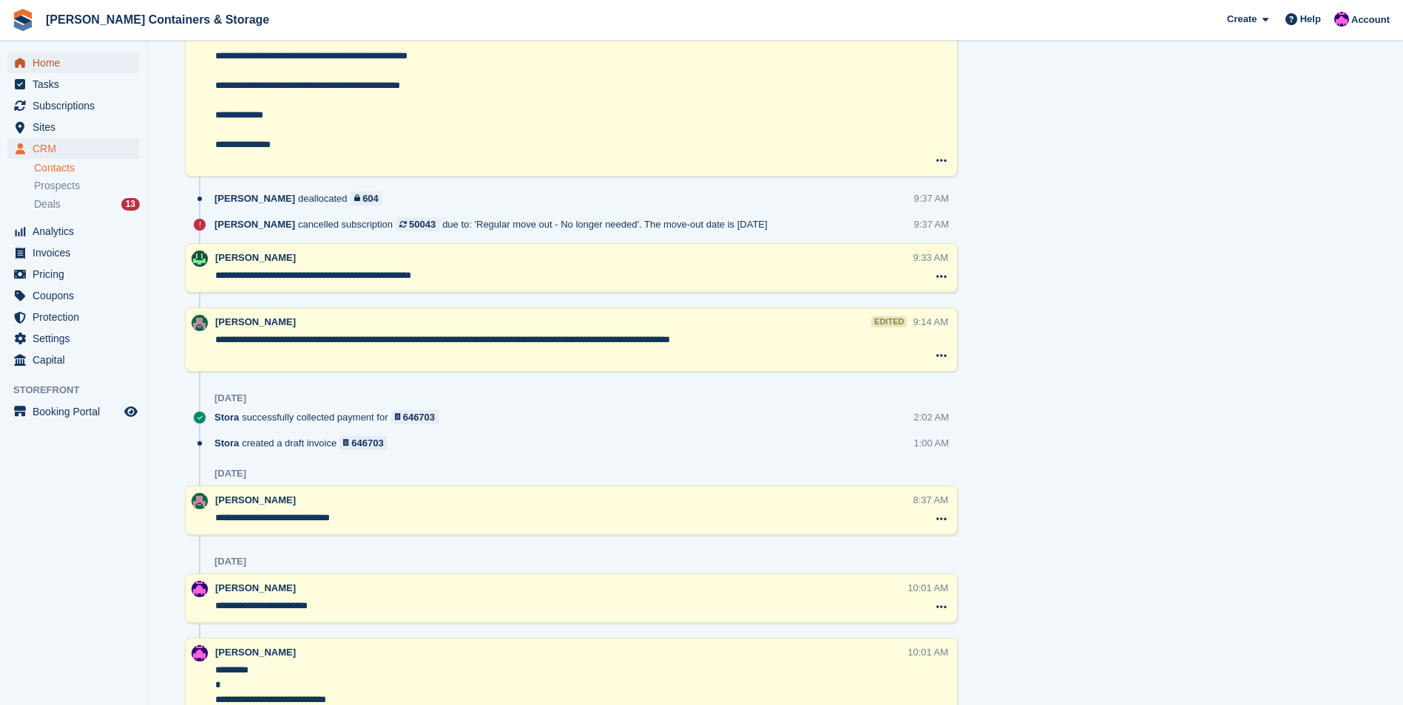
click at [89, 61] on span "Home" at bounding box center [77, 62] width 89 height 21
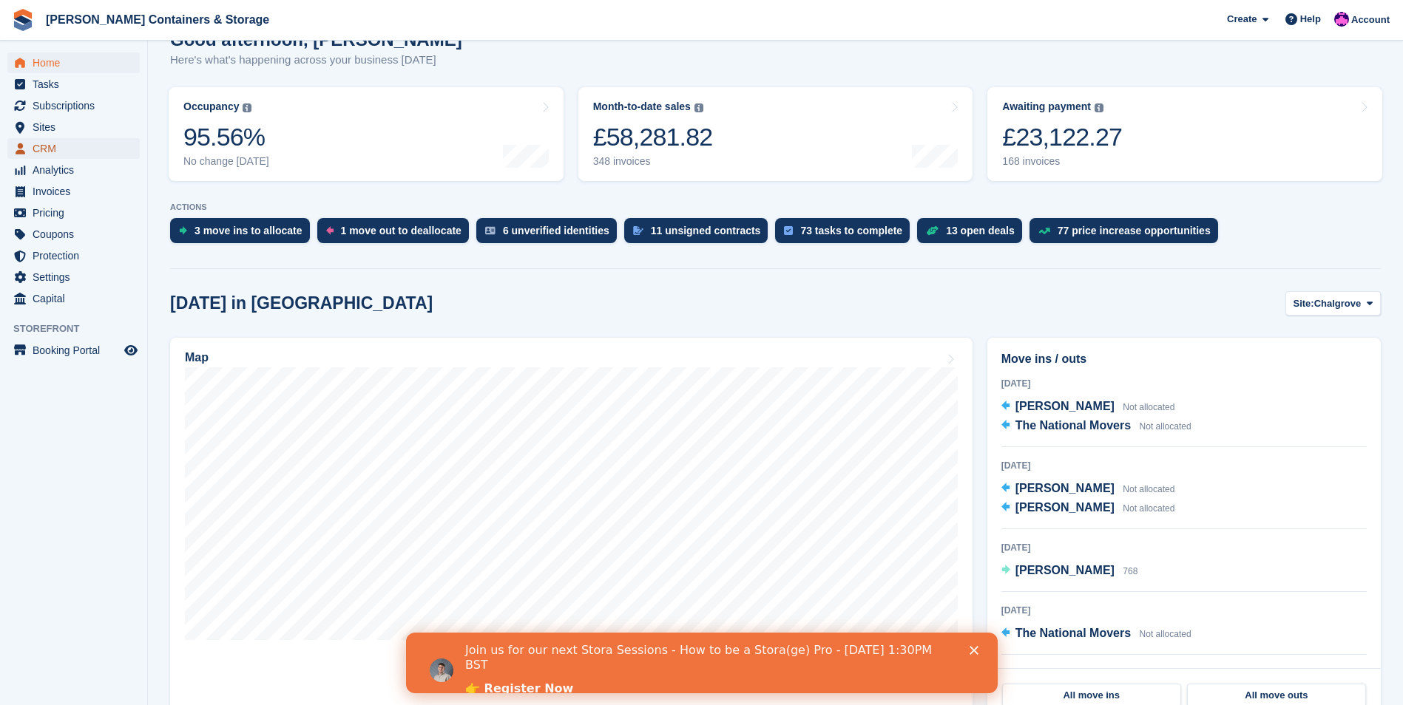
click at [75, 149] on span "CRM" at bounding box center [77, 148] width 89 height 21
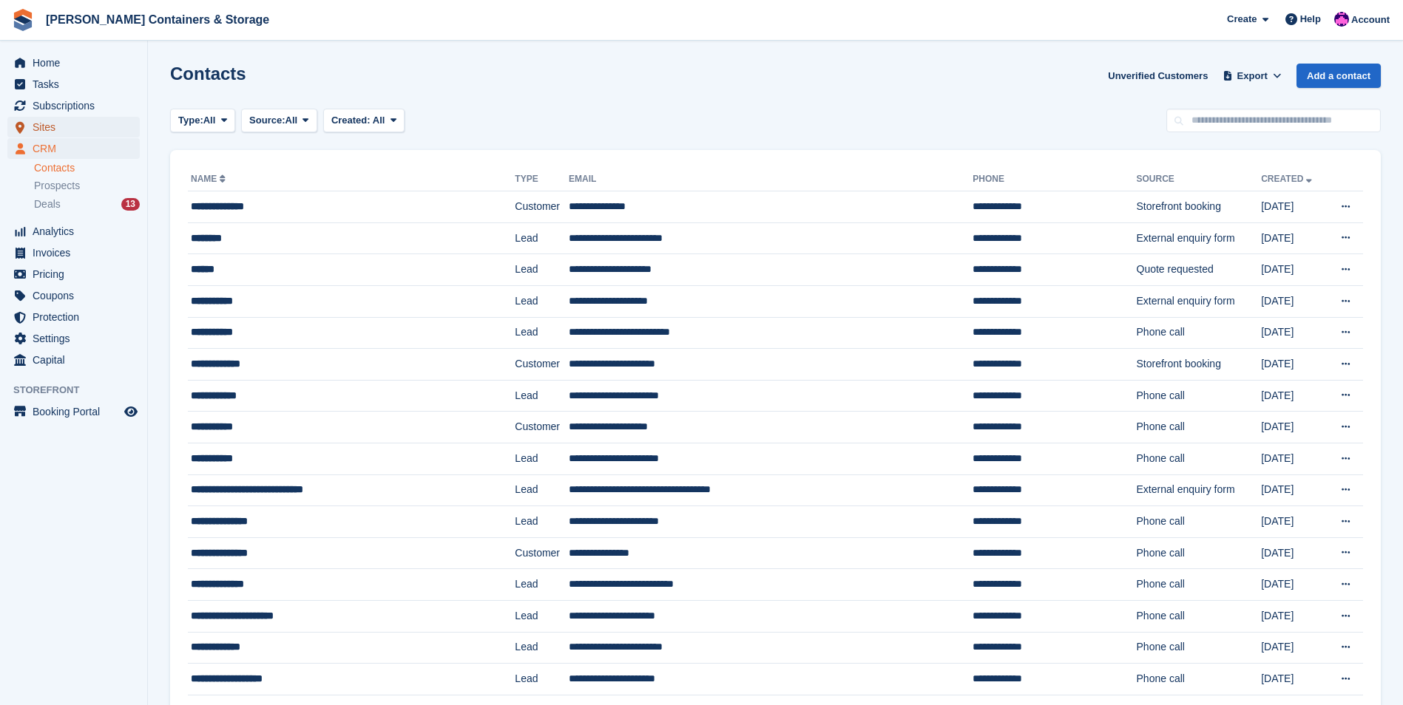
click at [76, 128] on span "Sites" at bounding box center [77, 127] width 89 height 21
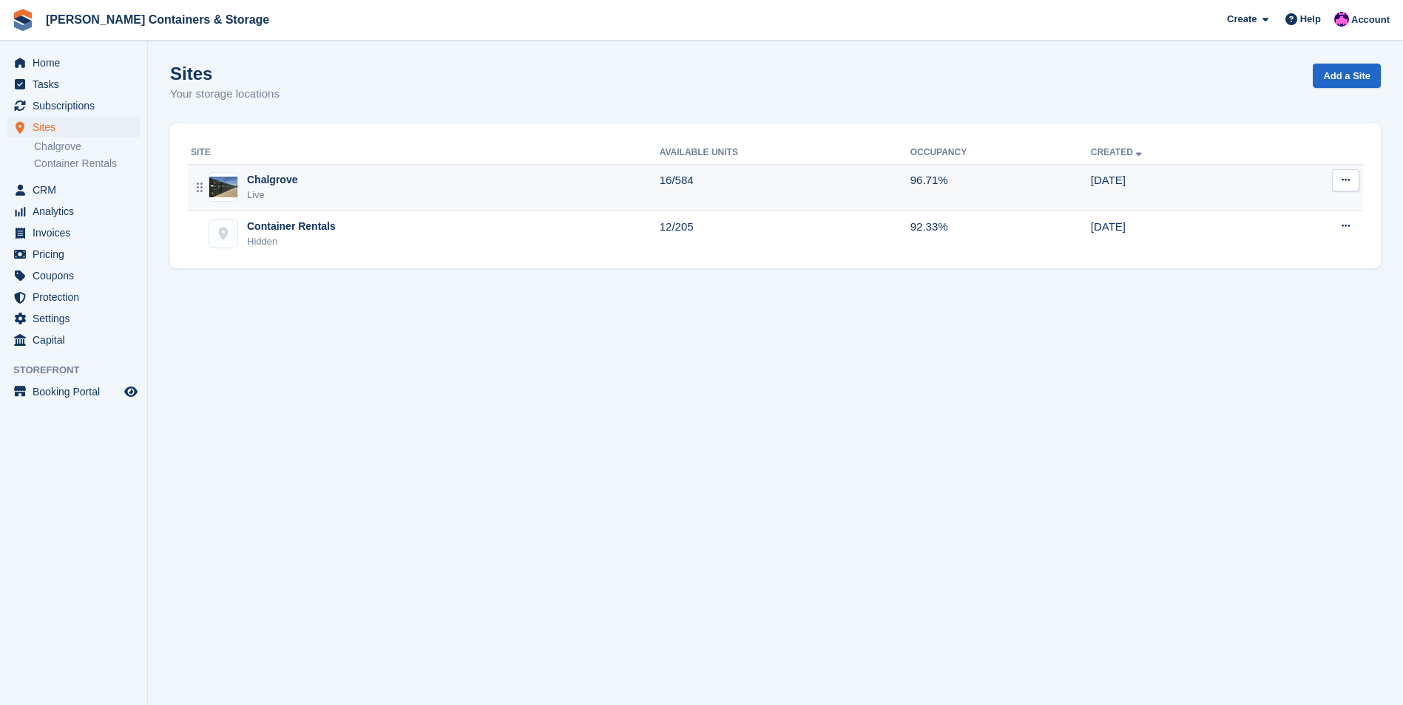
click at [336, 179] on div "Chalgrove Live" at bounding box center [425, 187] width 469 height 30
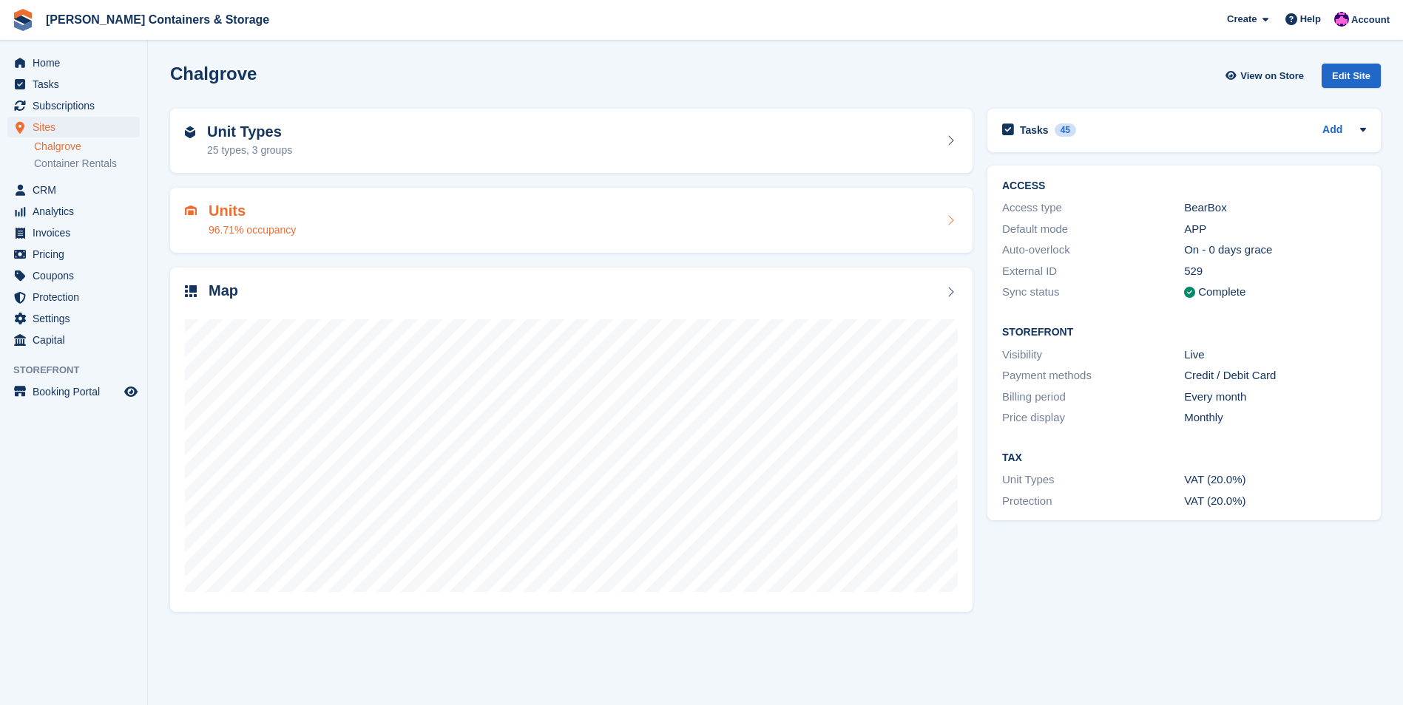
click at [346, 214] on div "Units 96.71% occupancy" at bounding box center [571, 220] width 773 height 35
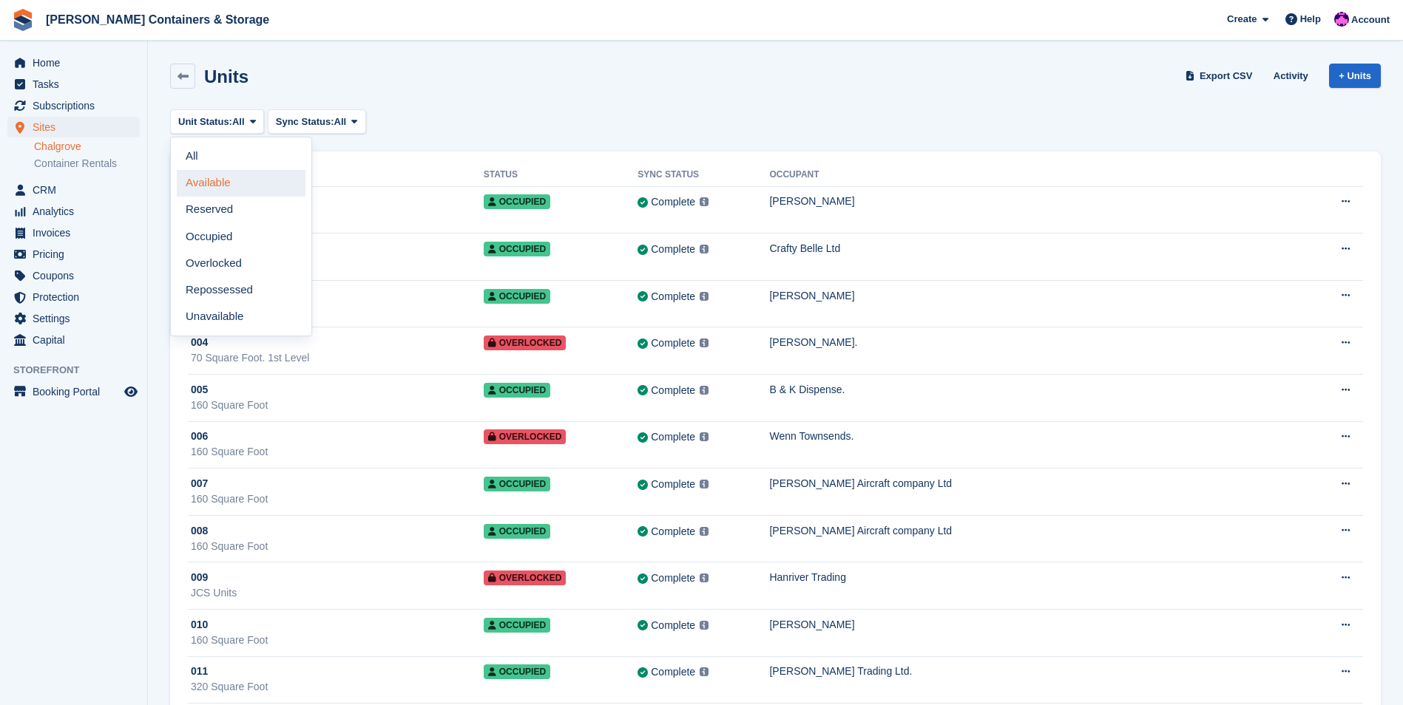
click at [248, 181] on link "Available" at bounding box center [241, 183] width 129 height 27
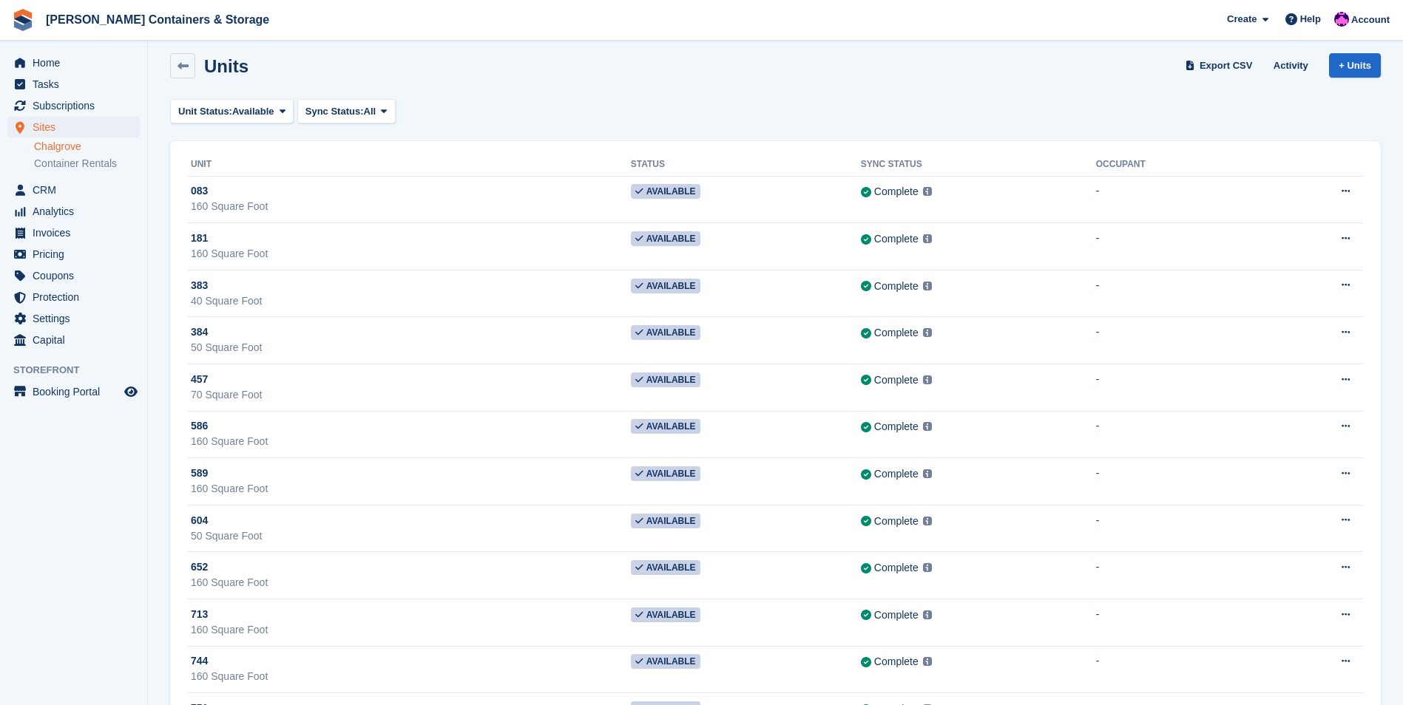
scroll to position [74, 0]
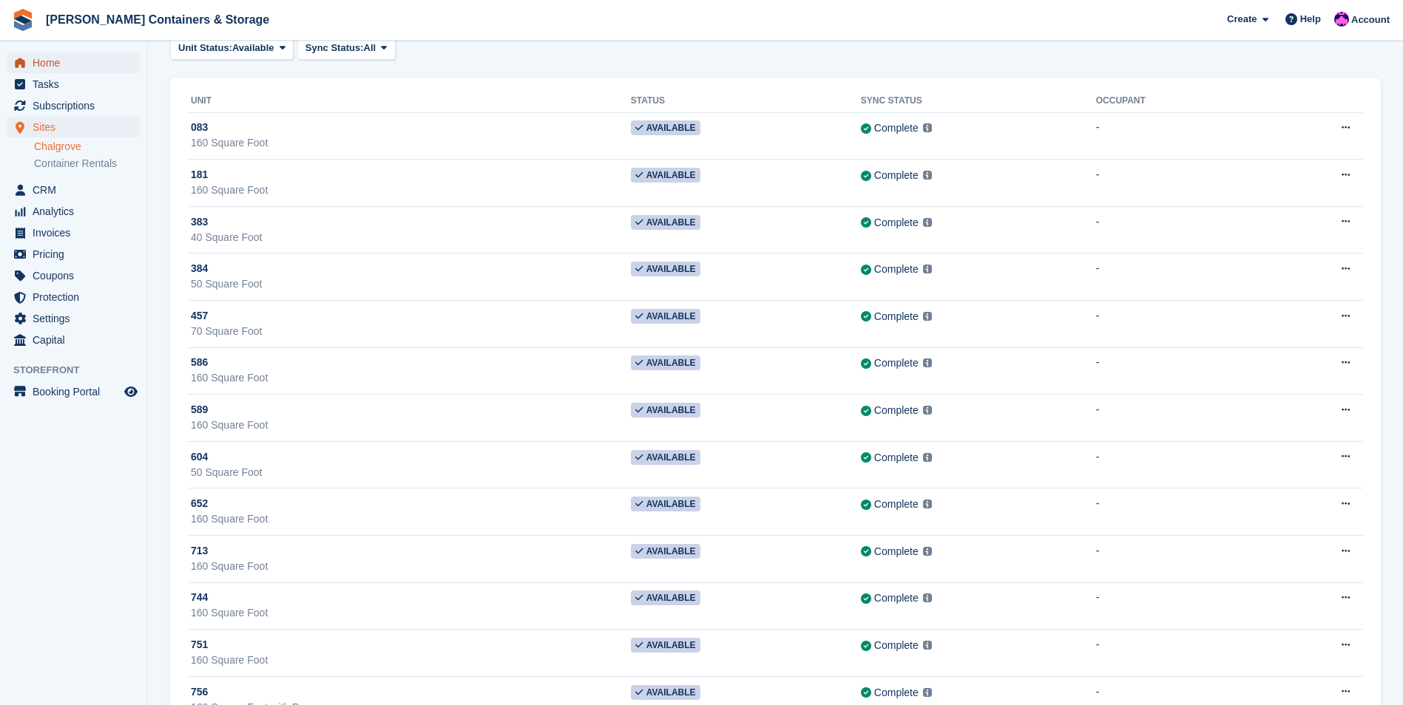
click at [90, 67] on span "Home" at bounding box center [77, 62] width 89 height 21
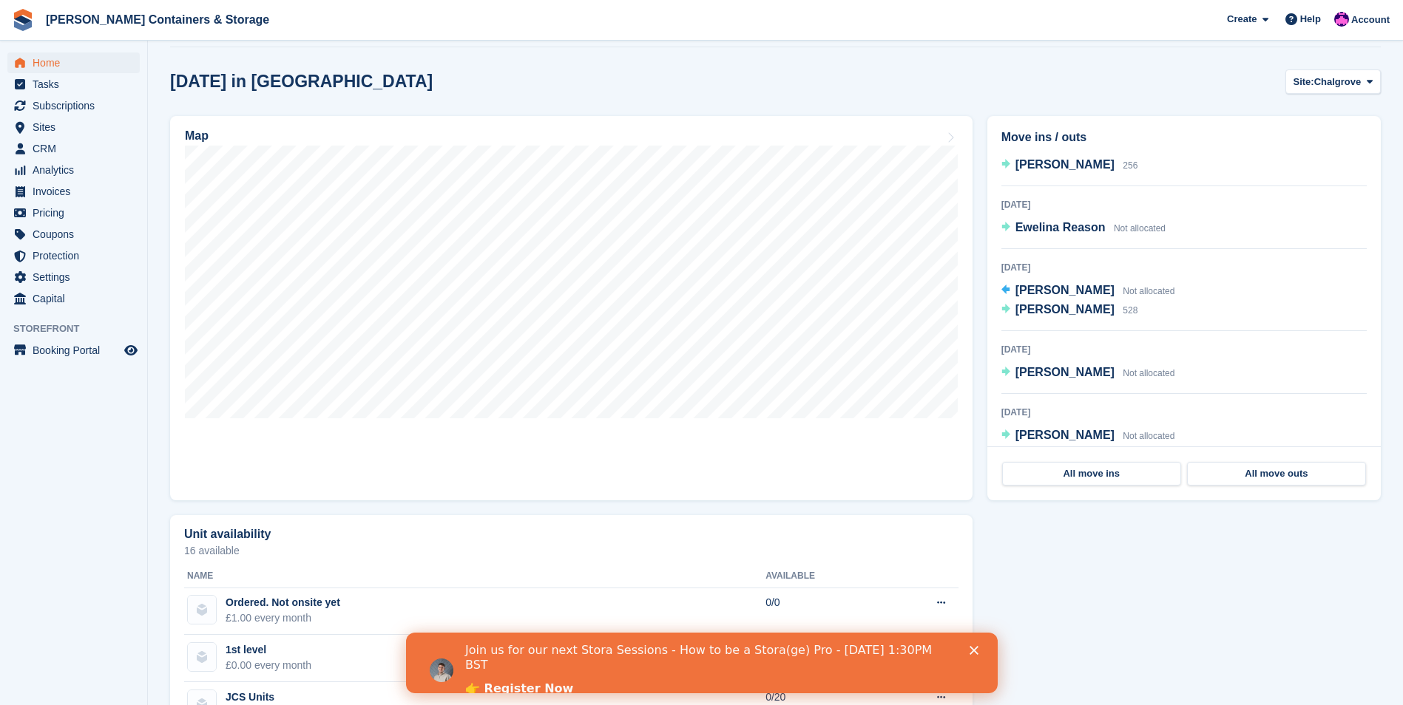
scroll to position [339, 0]
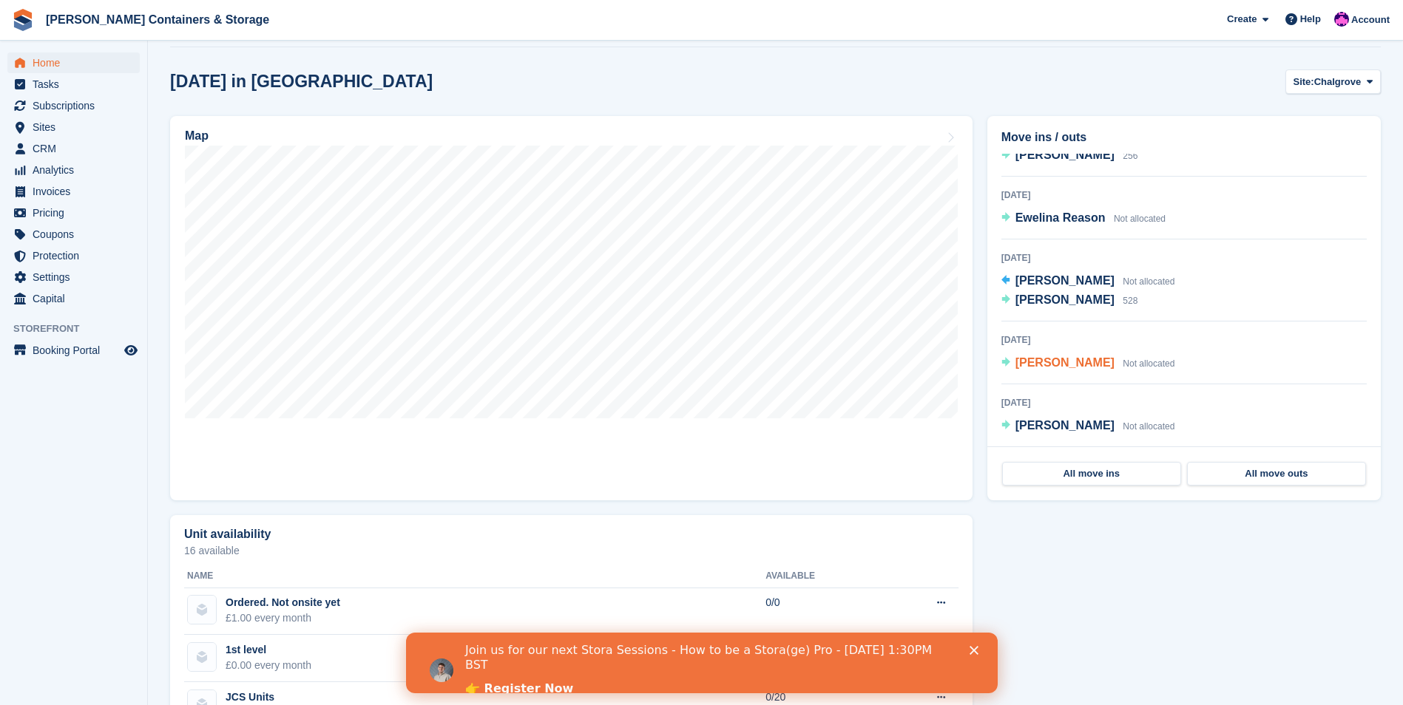
click at [1059, 359] on span "[PERSON_NAME]" at bounding box center [1064, 362] width 99 height 13
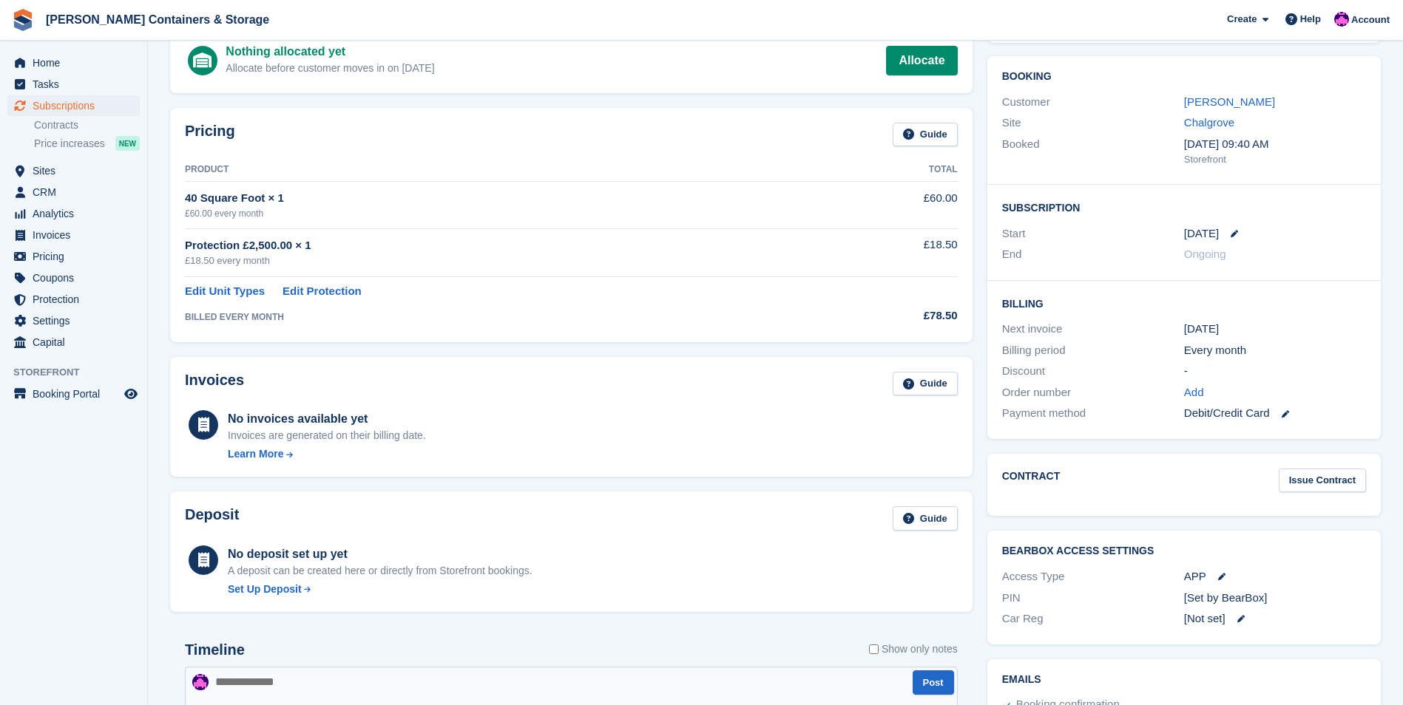
scroll to position [96, 0]
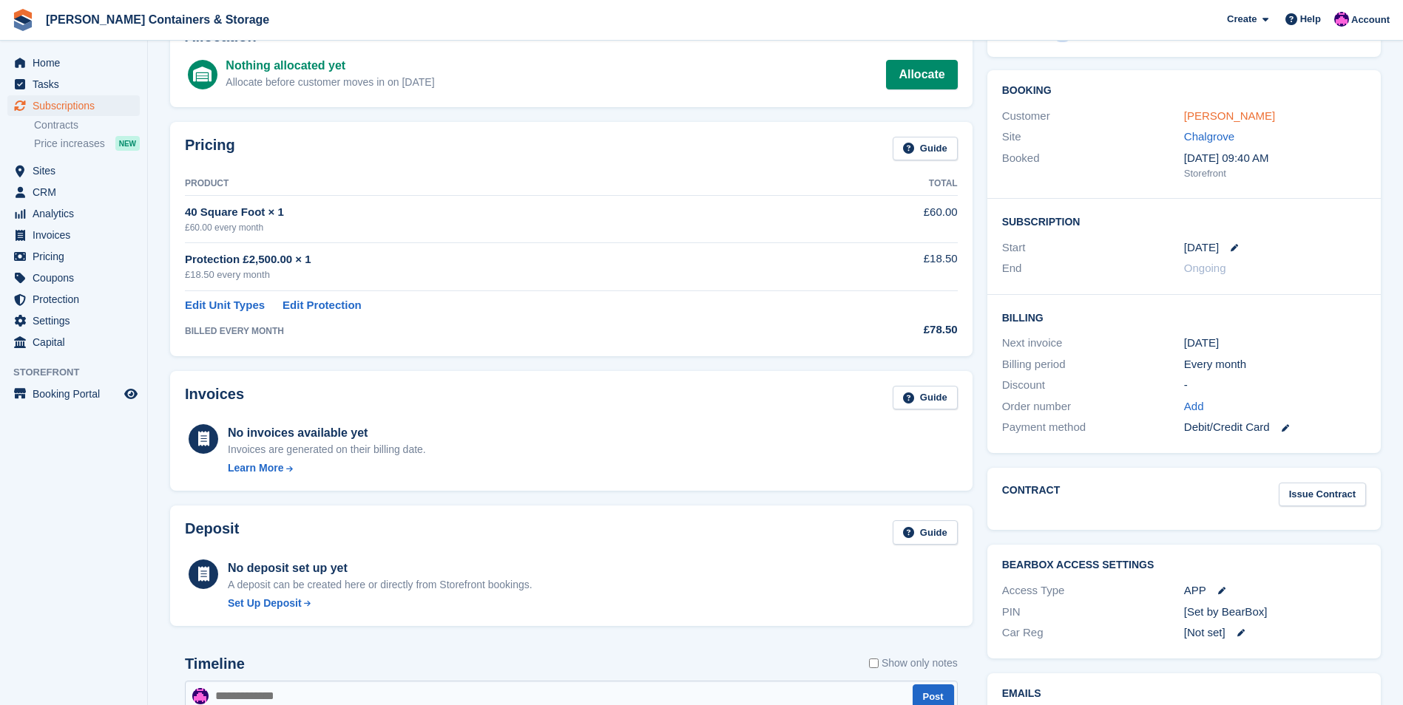
click at [1195, 118] on link "[PERSON_NAME]" at bounding box center [1229, 115] width 91 height 13
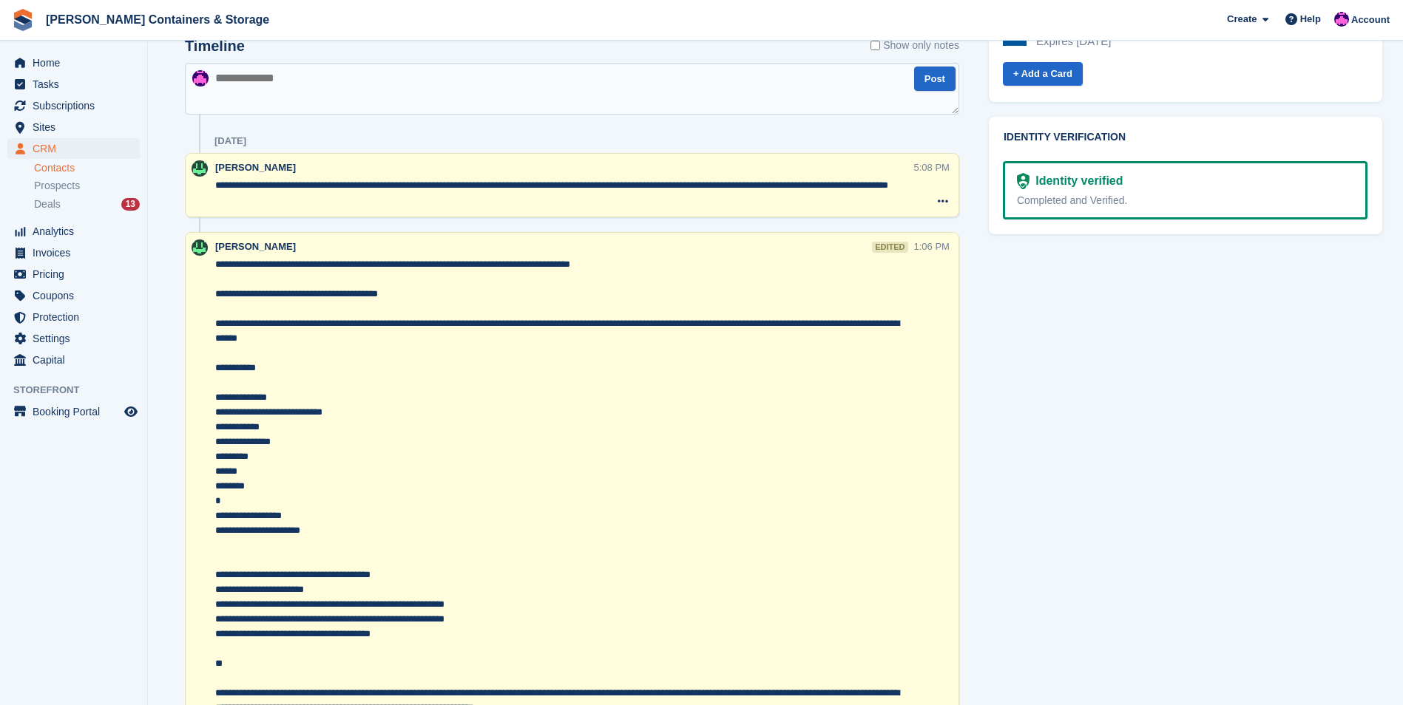
scroll to position [620, 0]
